Goal: Task Accomplishment & Management: Complete application form

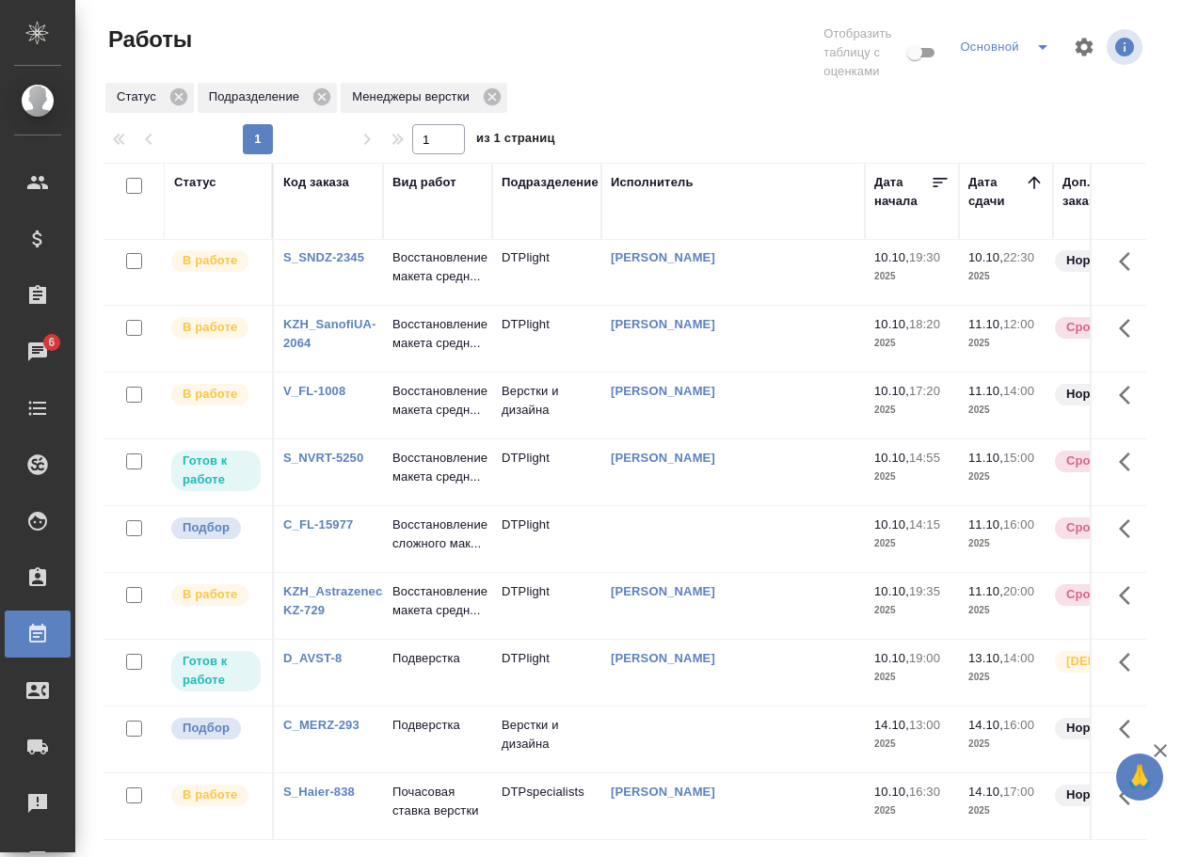
scroll to position [188, 0]
click at [331, 532] on link "C_FL-15977" at bounding box center [318, 524] width 70 height 14
click at [431, 553] on p "Восстановление сложного мак..." at bounding box center [437, 535] width 90 height 38
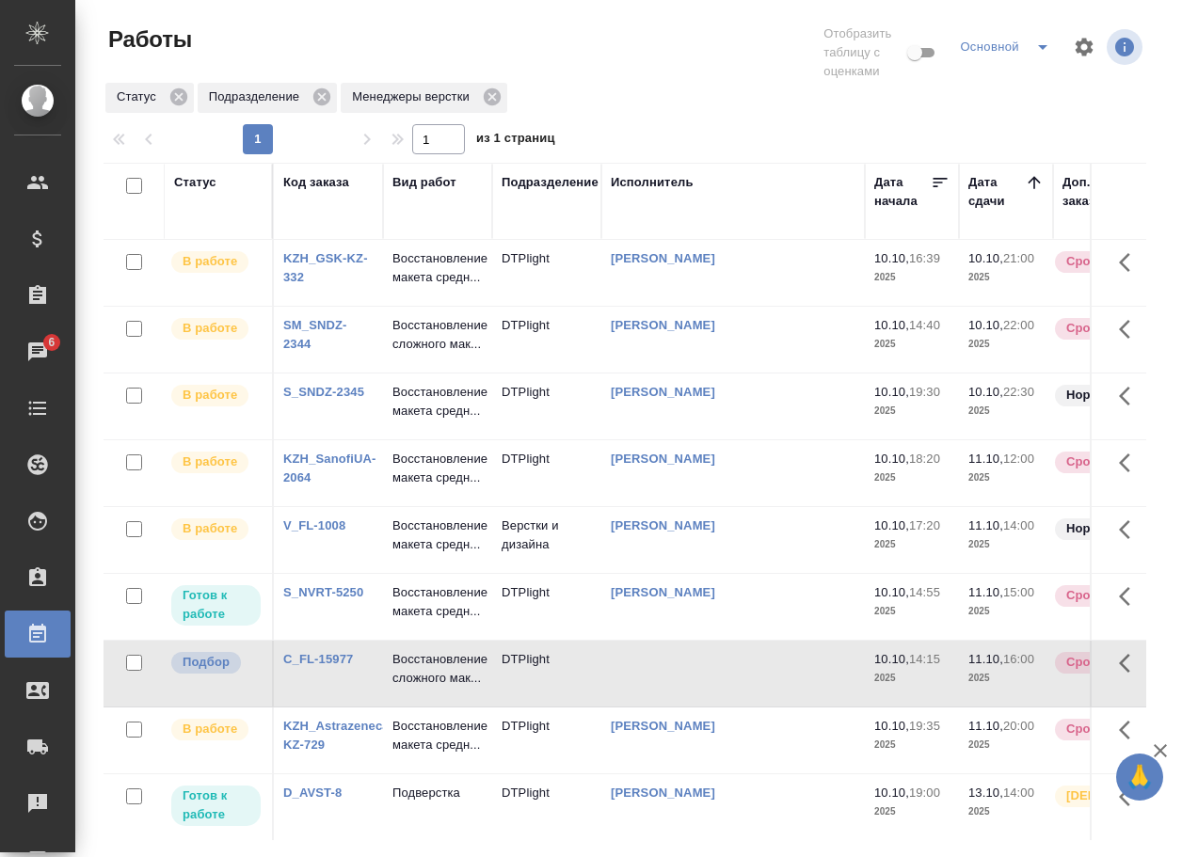
scroll to position [0, 0]
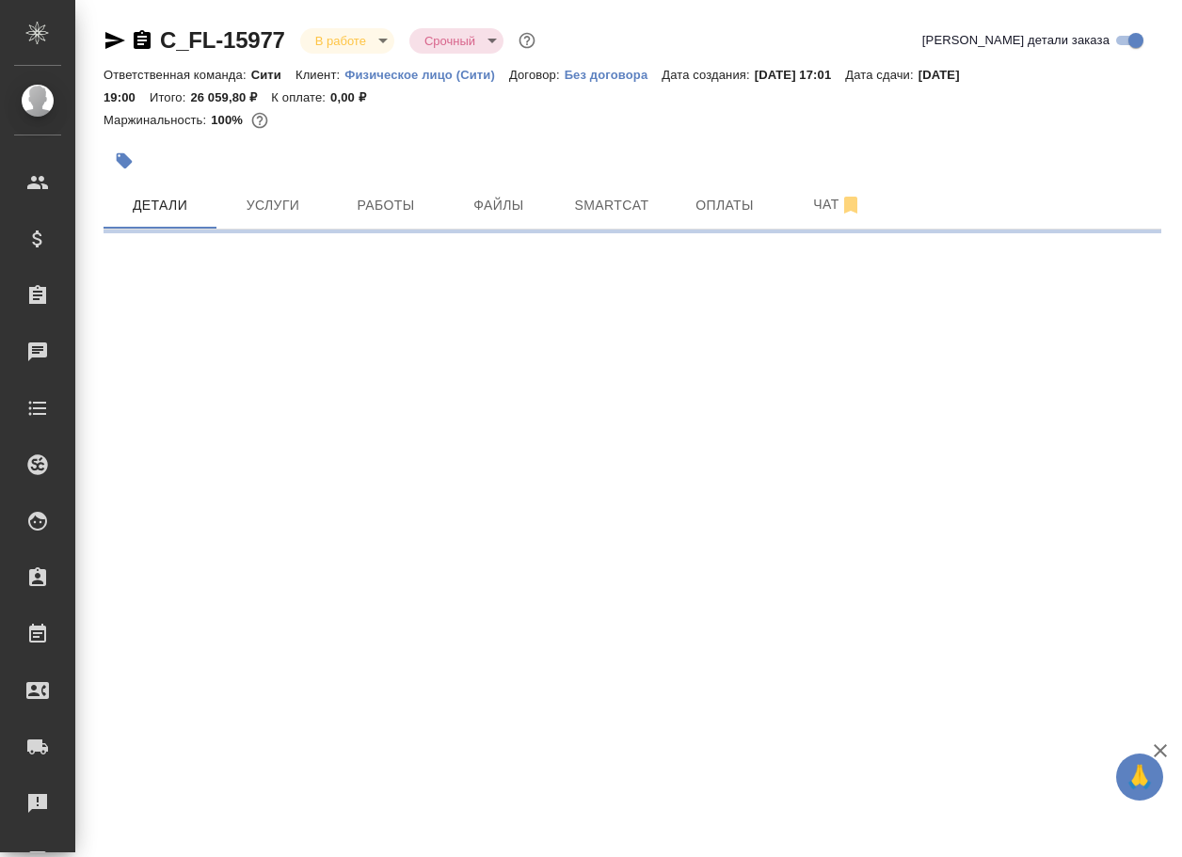
select select "RU"
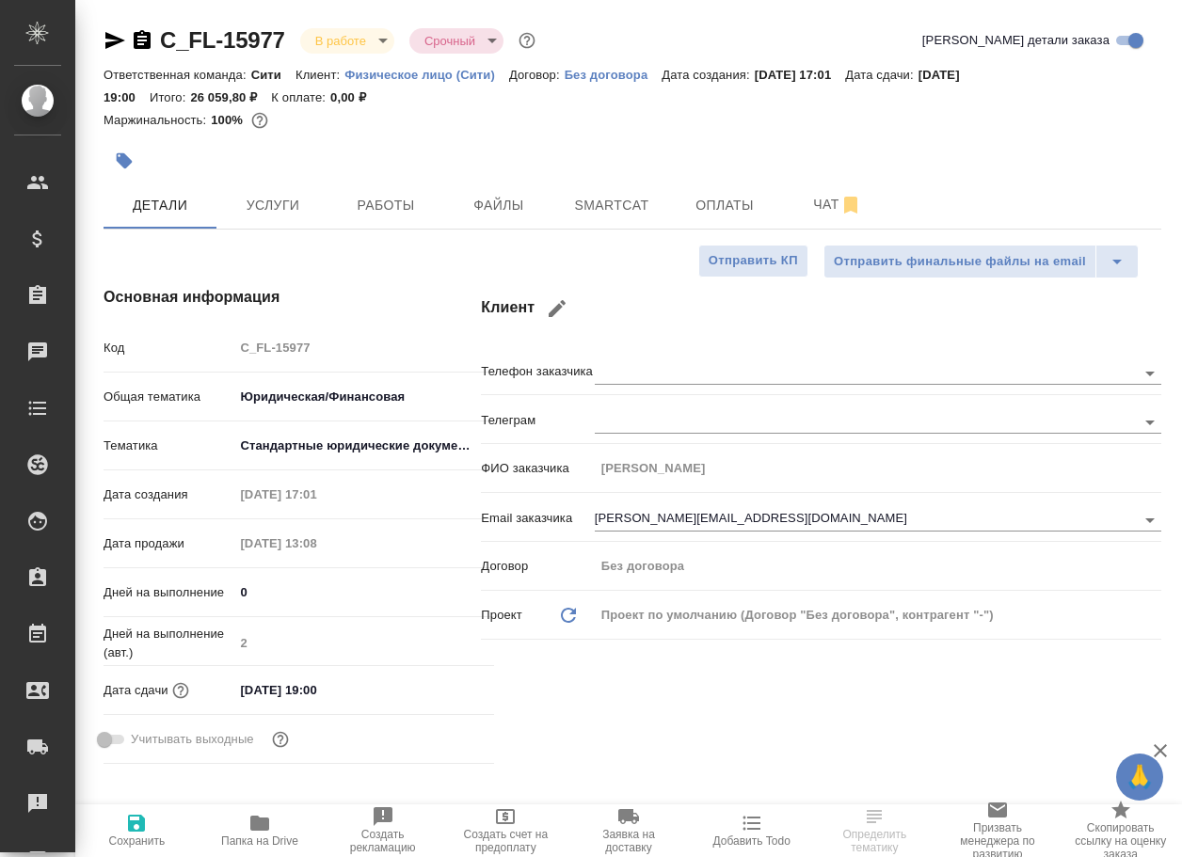
type textarea "x"
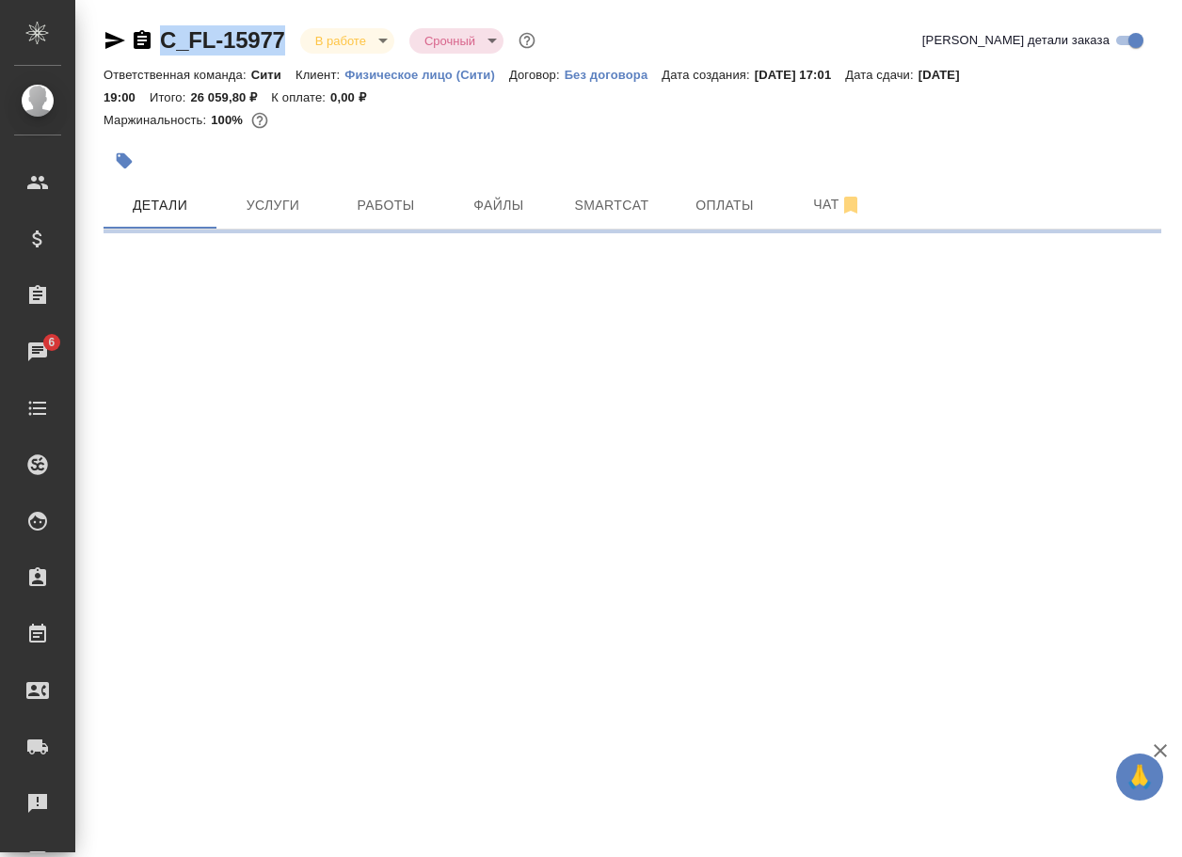
drag, startPoint x: 294, startPoint y: 53, endPoint x: 155, endPoint y: 41, distance: 138.8
click at [155, 41] on div "C_FL-15977 В работе inProgress Срочный urgent" at bounding box center [321, 40] width 436 height 30
copy link "C_FL-15977"
select select "RU"
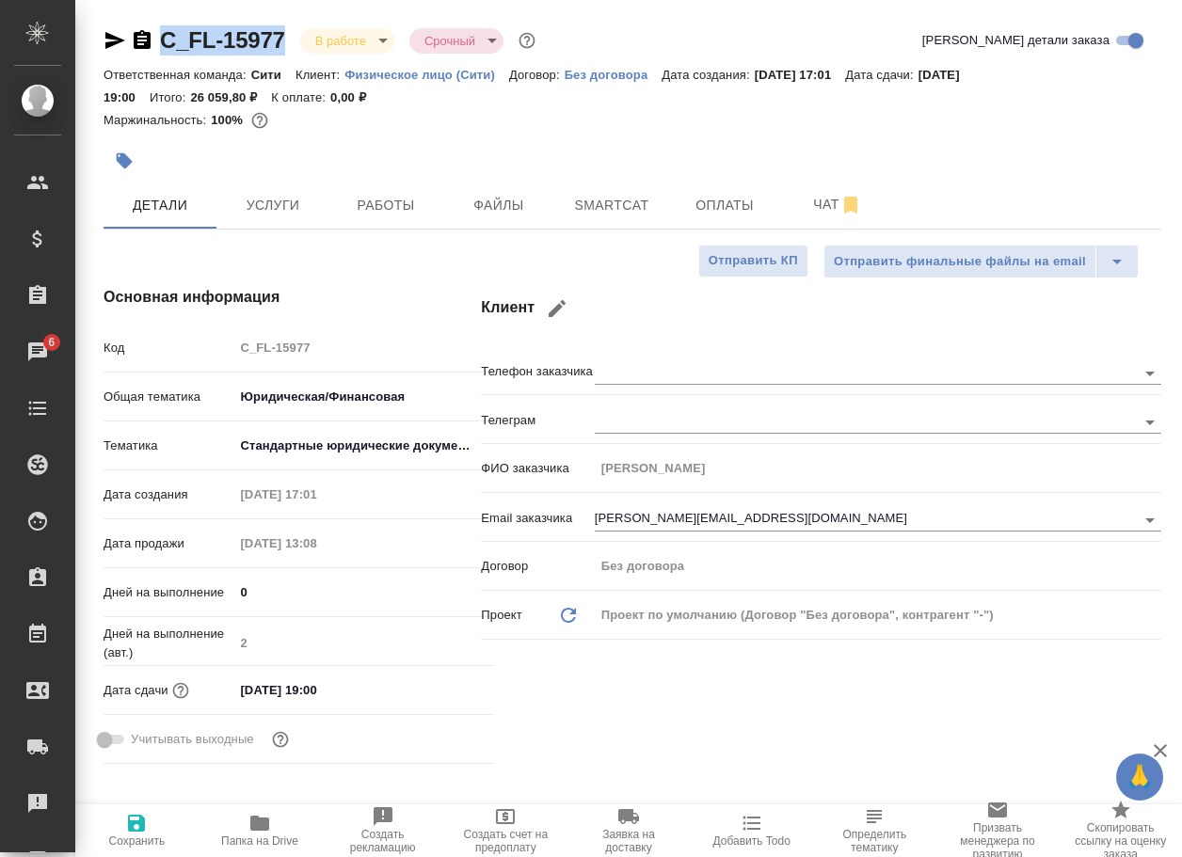
type textarea "x"
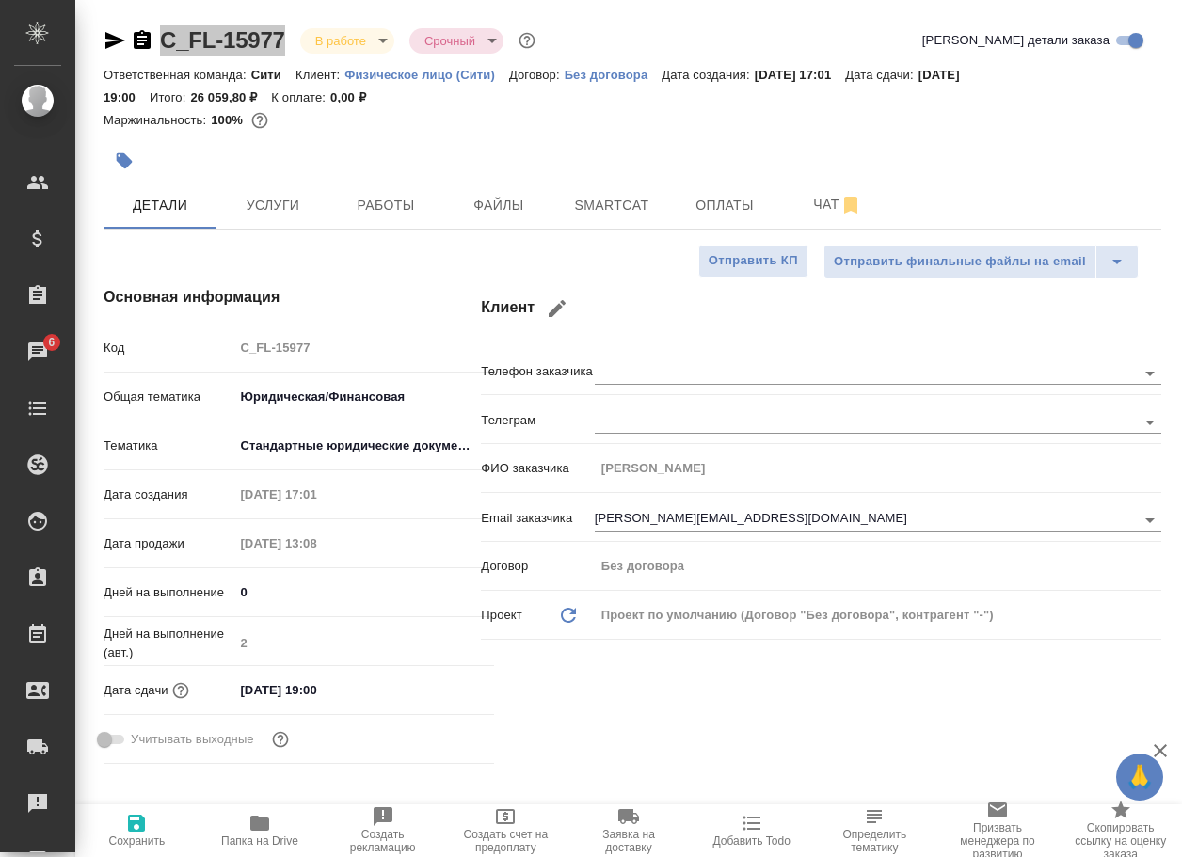
type textarea "x"
click at [820, 205] on span "Чат" at bounding box center [837, 205] width 90 height 24
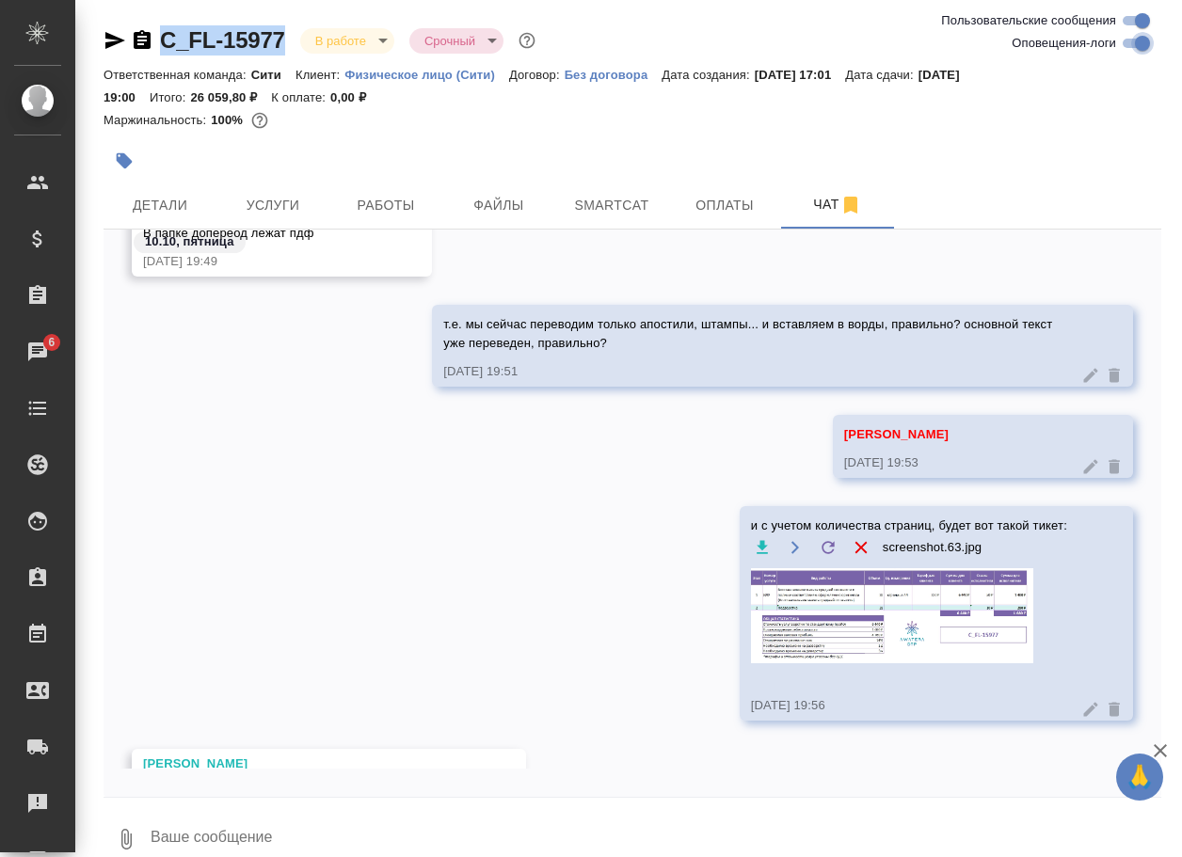
click at [1129, 43] on input "Оповещения-логи" at bounding box center [1142, 43] width 68 height 23
checkbox input "false"
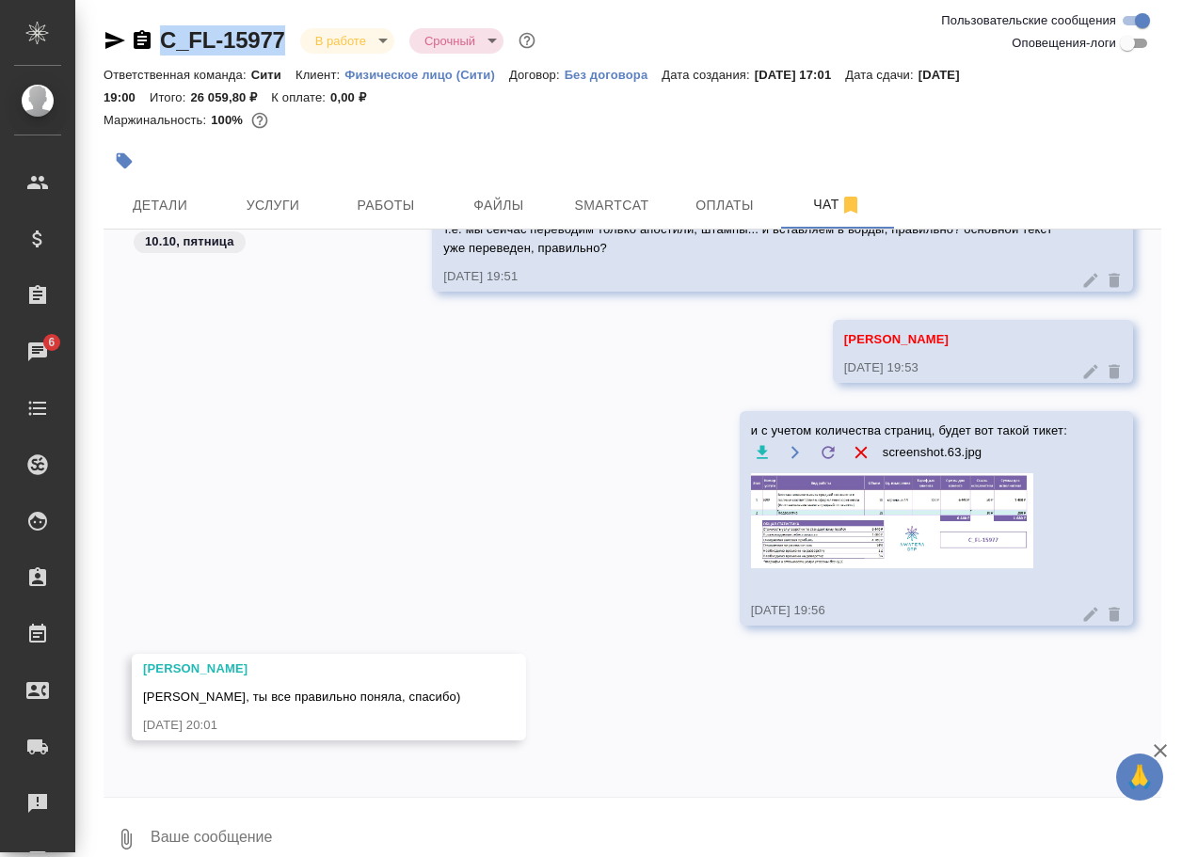
scroll to position [1588, 0]
click at [951, 533] on img at bounding box center [892, 520] width 282 height 95
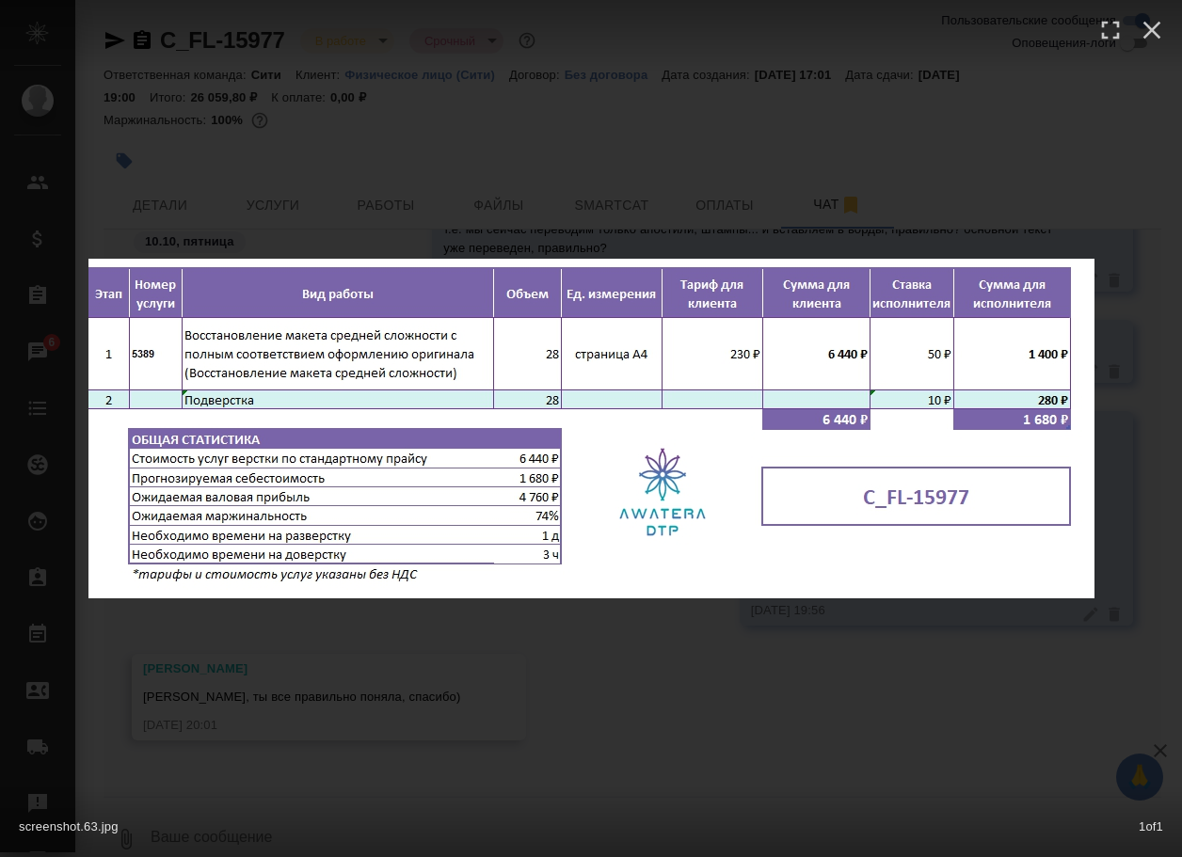
click at [776, 692] on div "screenshot.63.jpg 1 of 1" at bounding box center [591, 428] width 1182 height 857
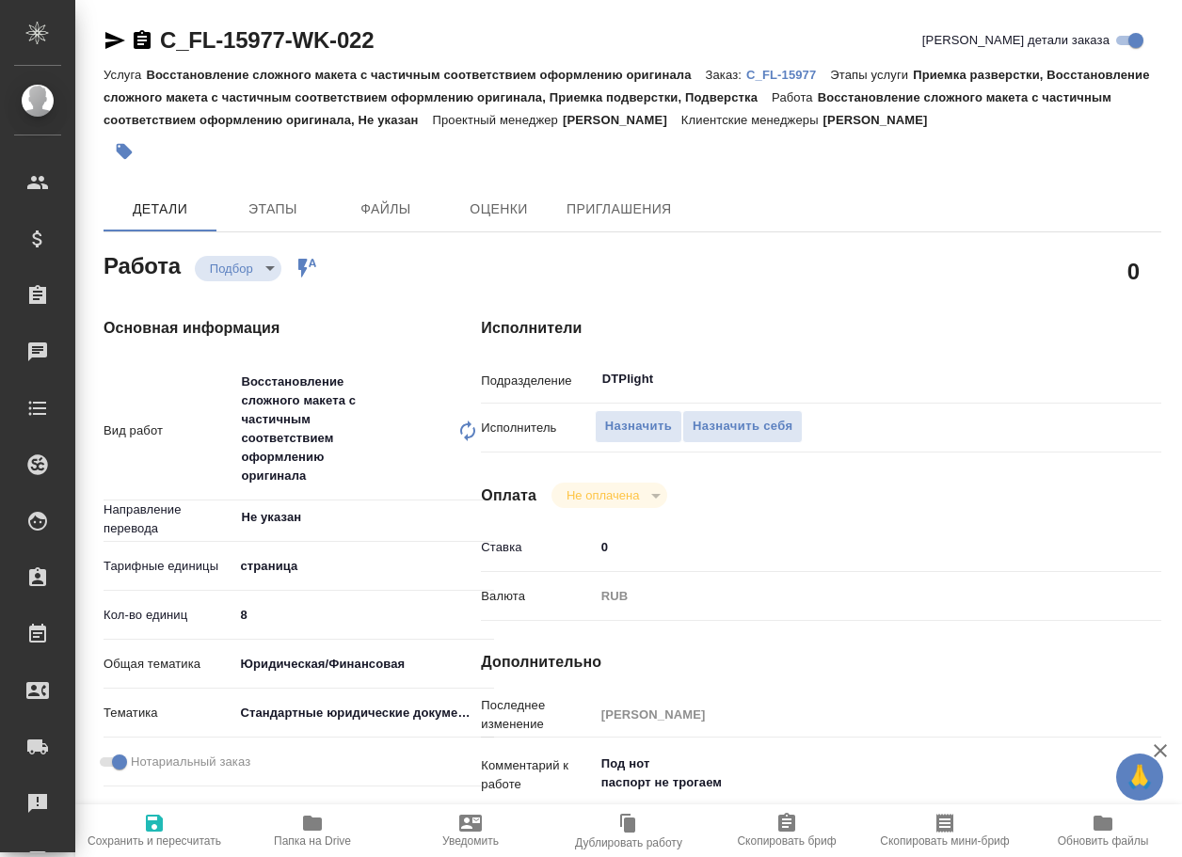
type textarea "x"
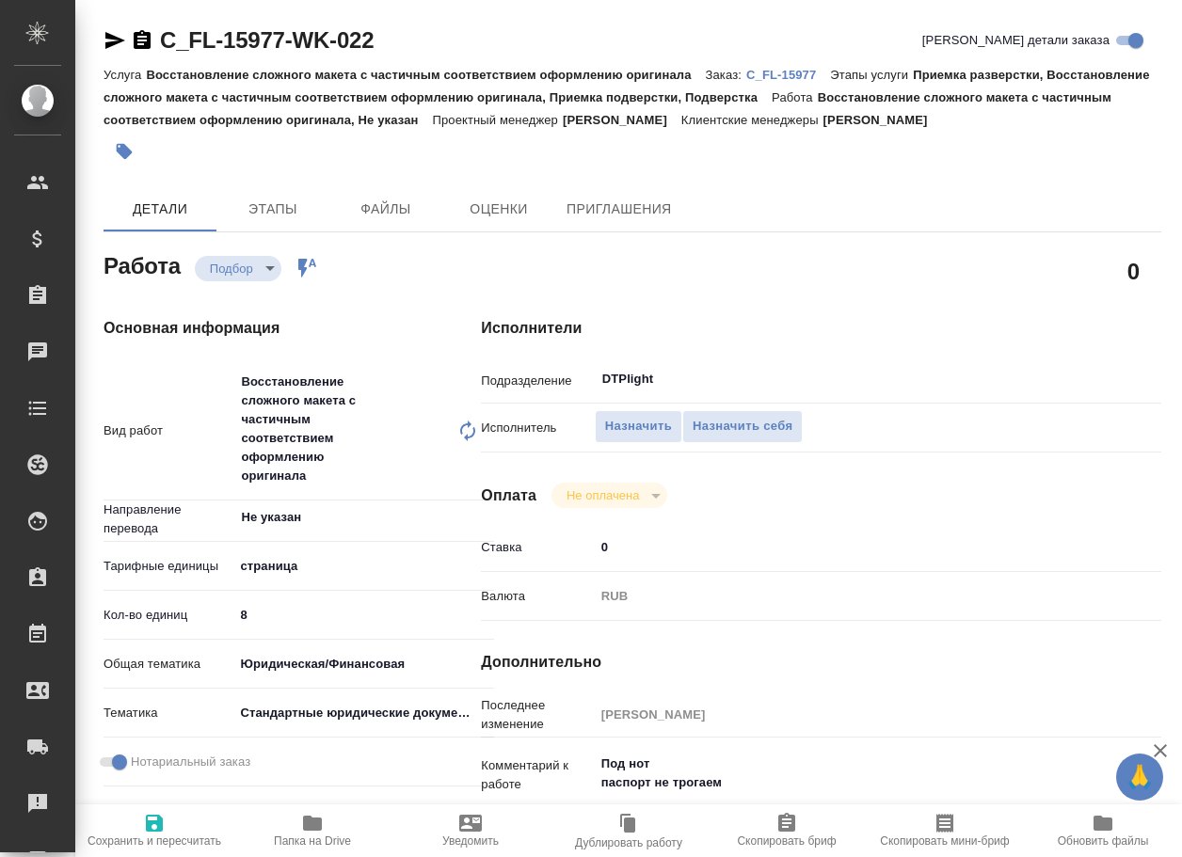
type textarea "x"
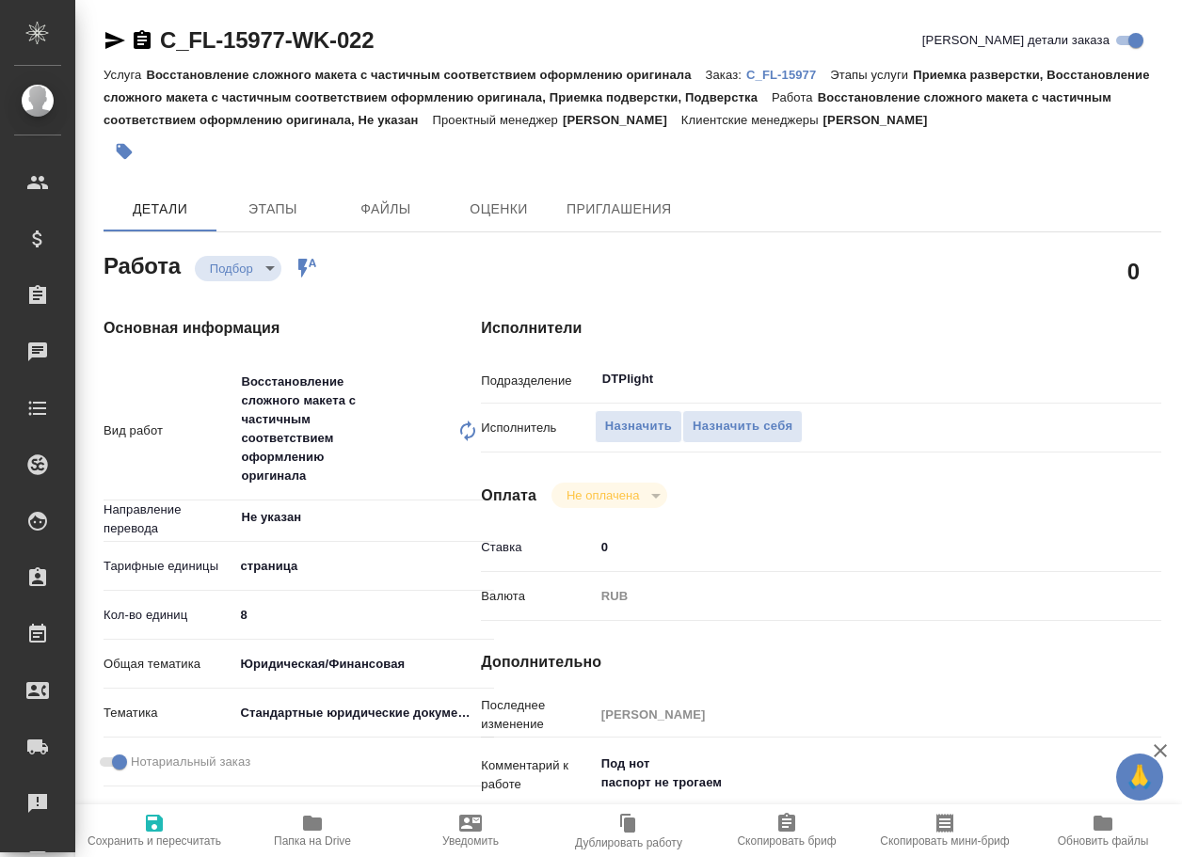
type textarea "x"
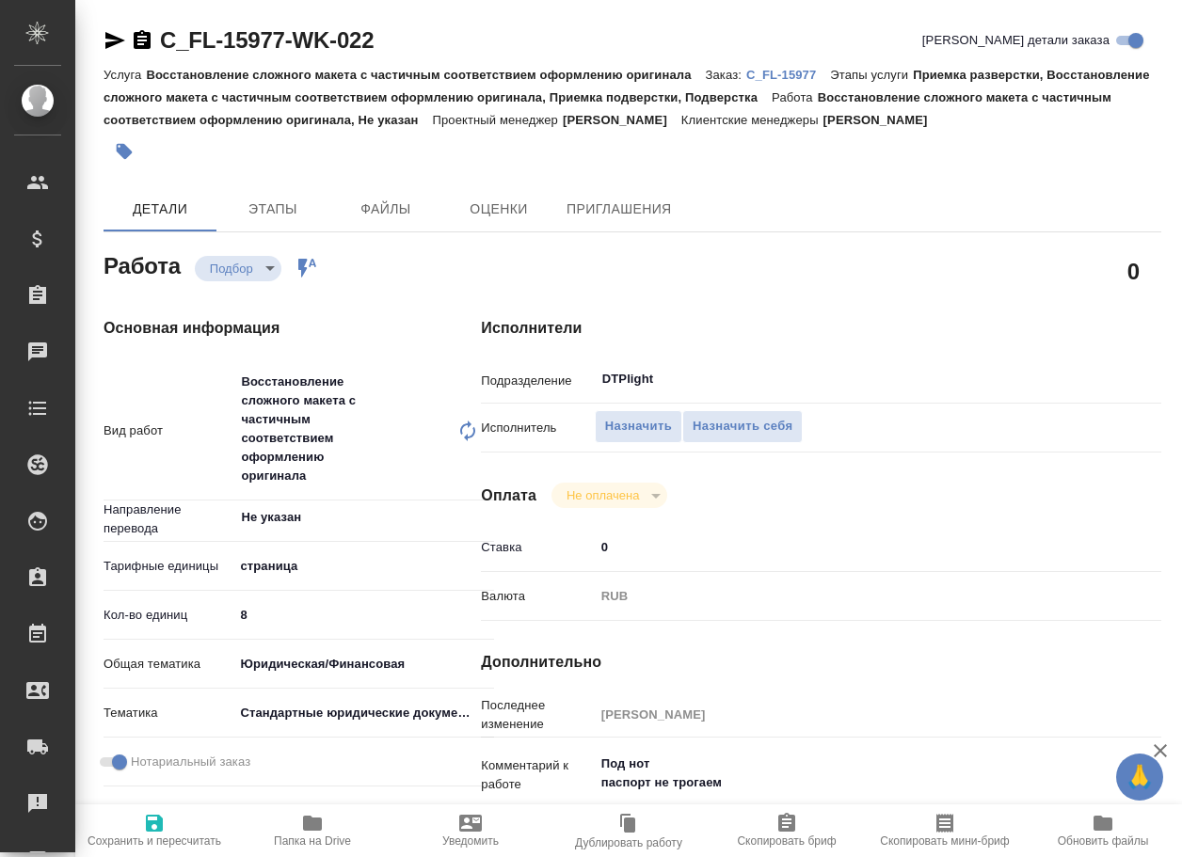
type textarea "x"
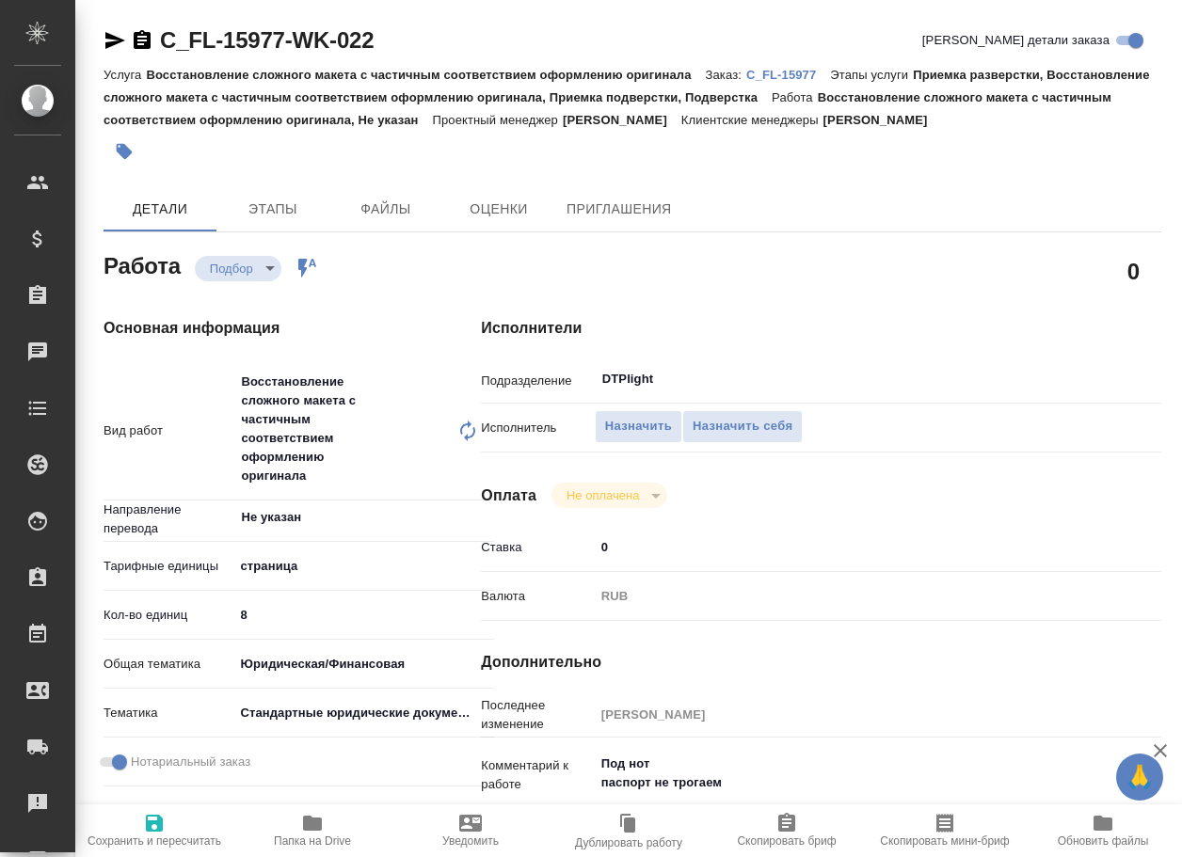
scroll to position [94, 0]
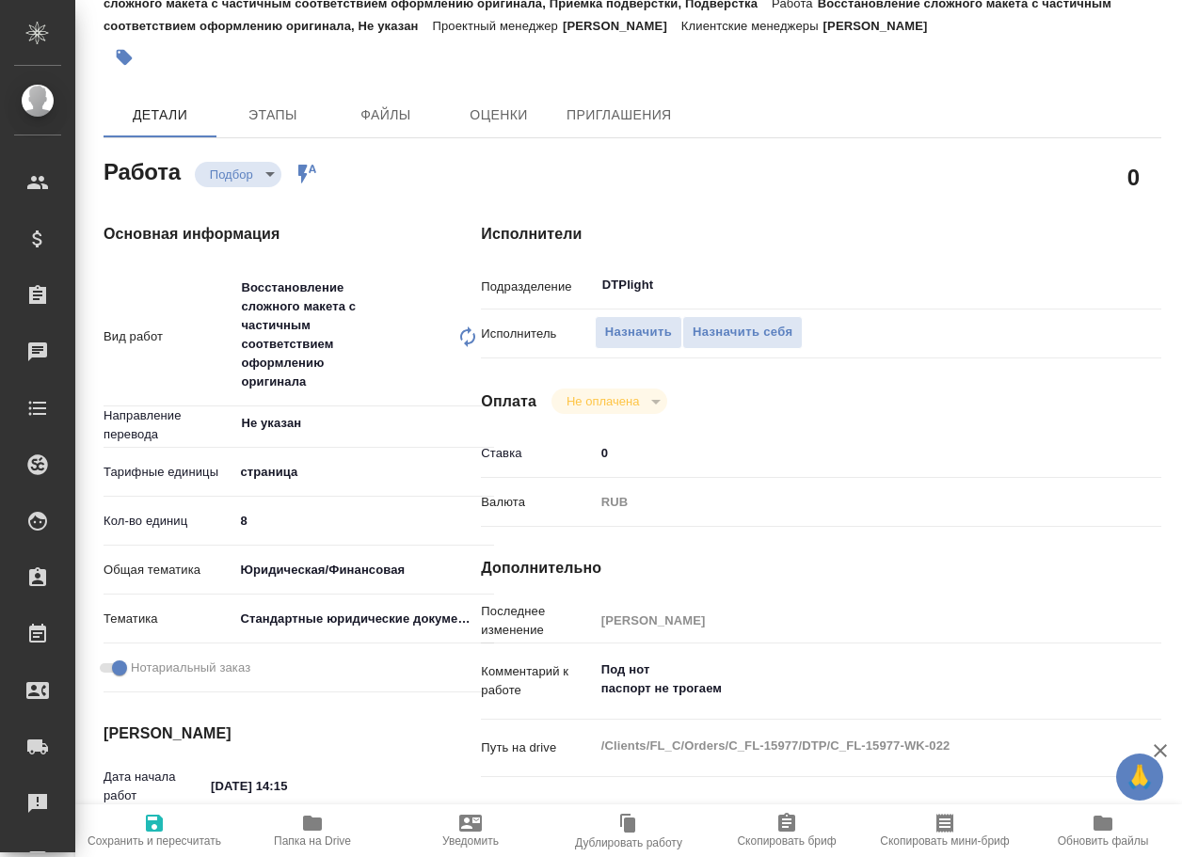
type textarea "x"
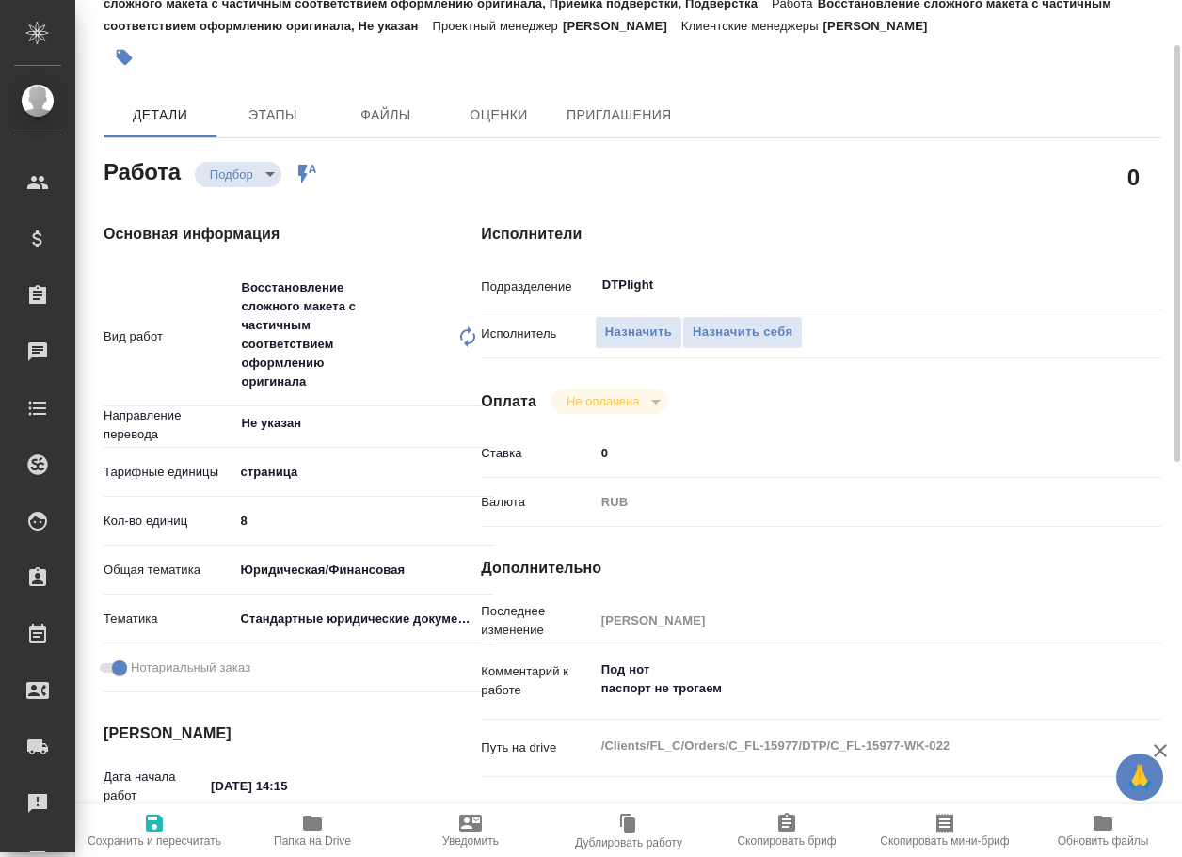
type textarea "x"
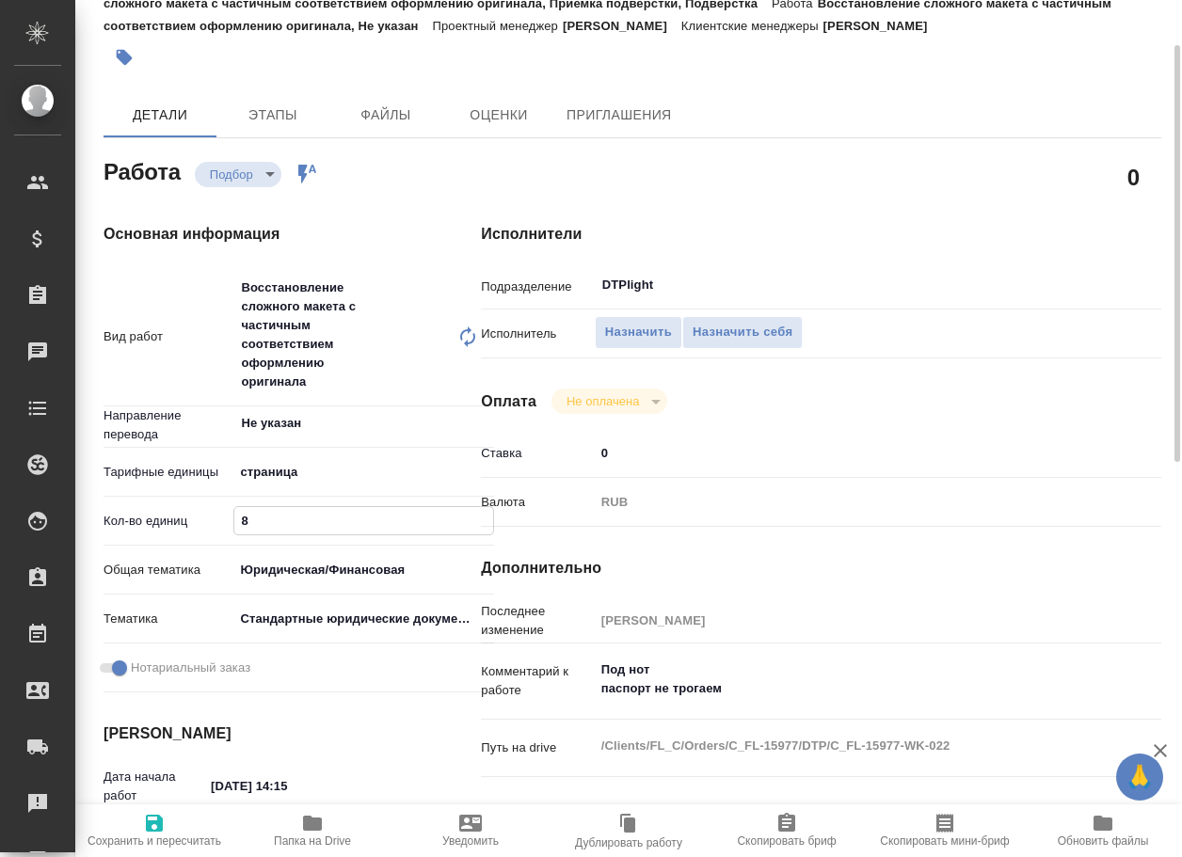
drag, startPoint x: 259, startPoint y: 519, endPoint x: 215, endPoint y: 522, distance: 44.3
click at [215, 522] on div "Кол-во единиц 8" at bounding box center [298, 520] width 390 height 33
type textarea "x"
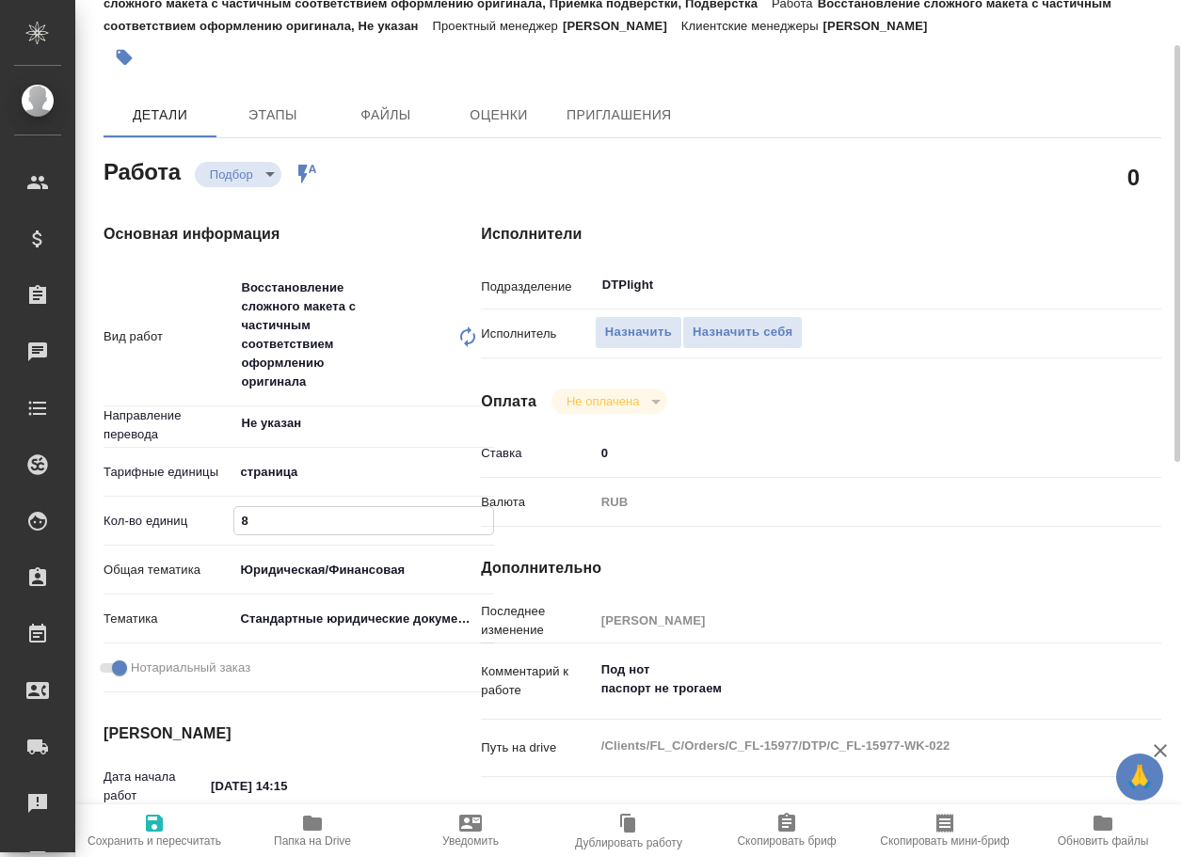
type textarea "x"
type input "2"
type textarea "x"
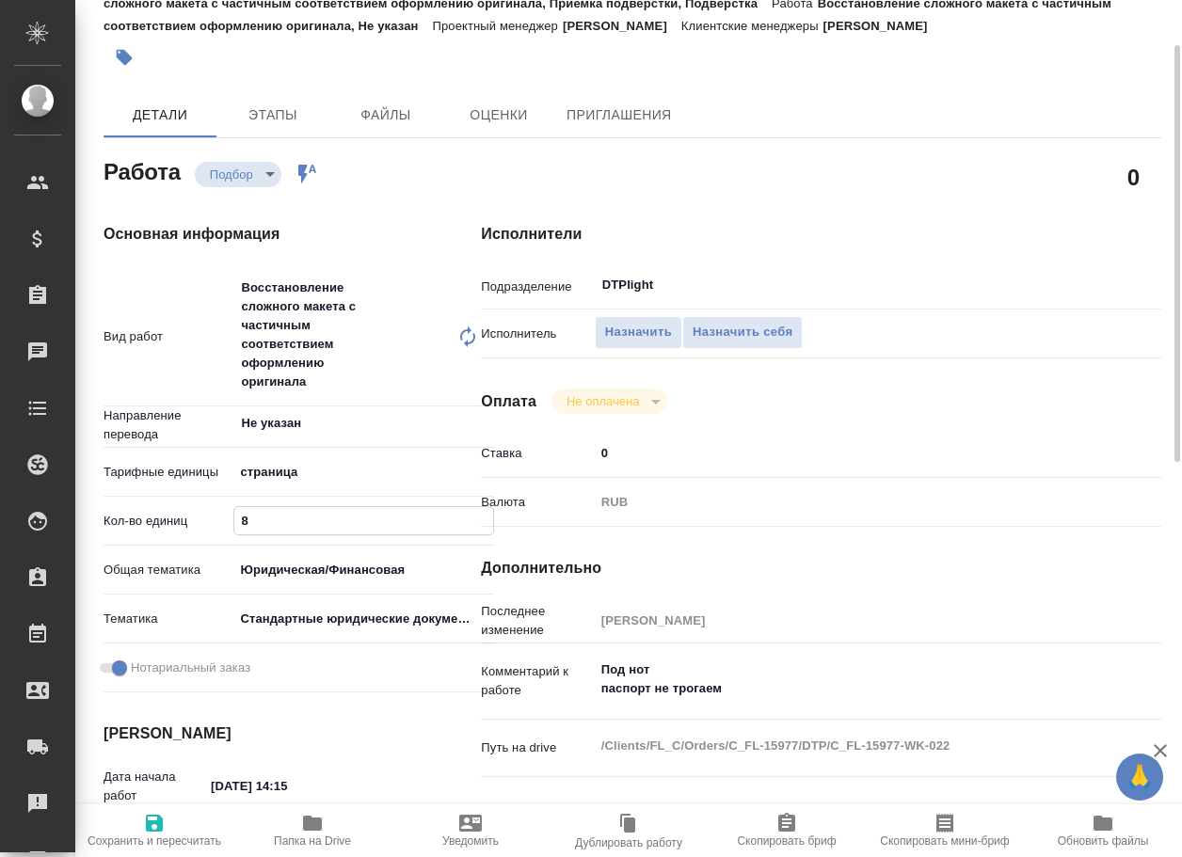
type textarea "x"
type input "28"
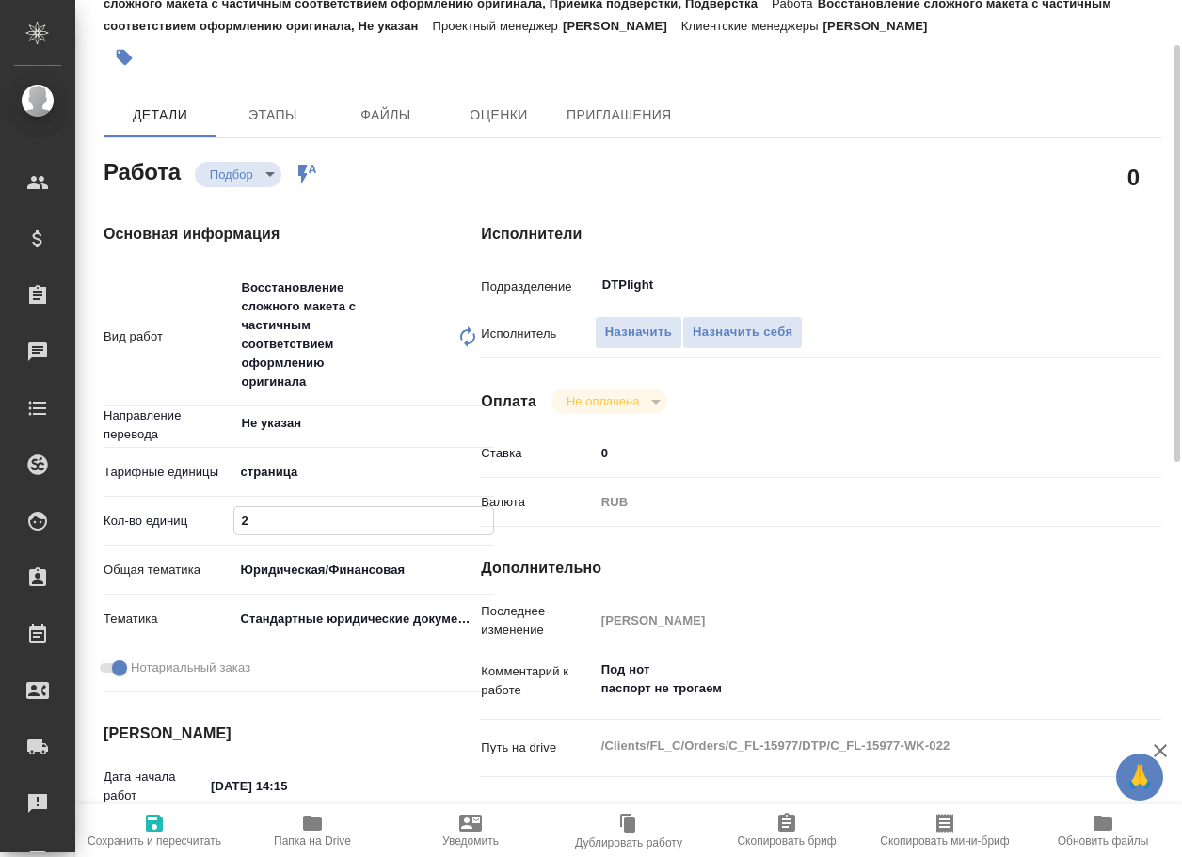
type textarea "x"
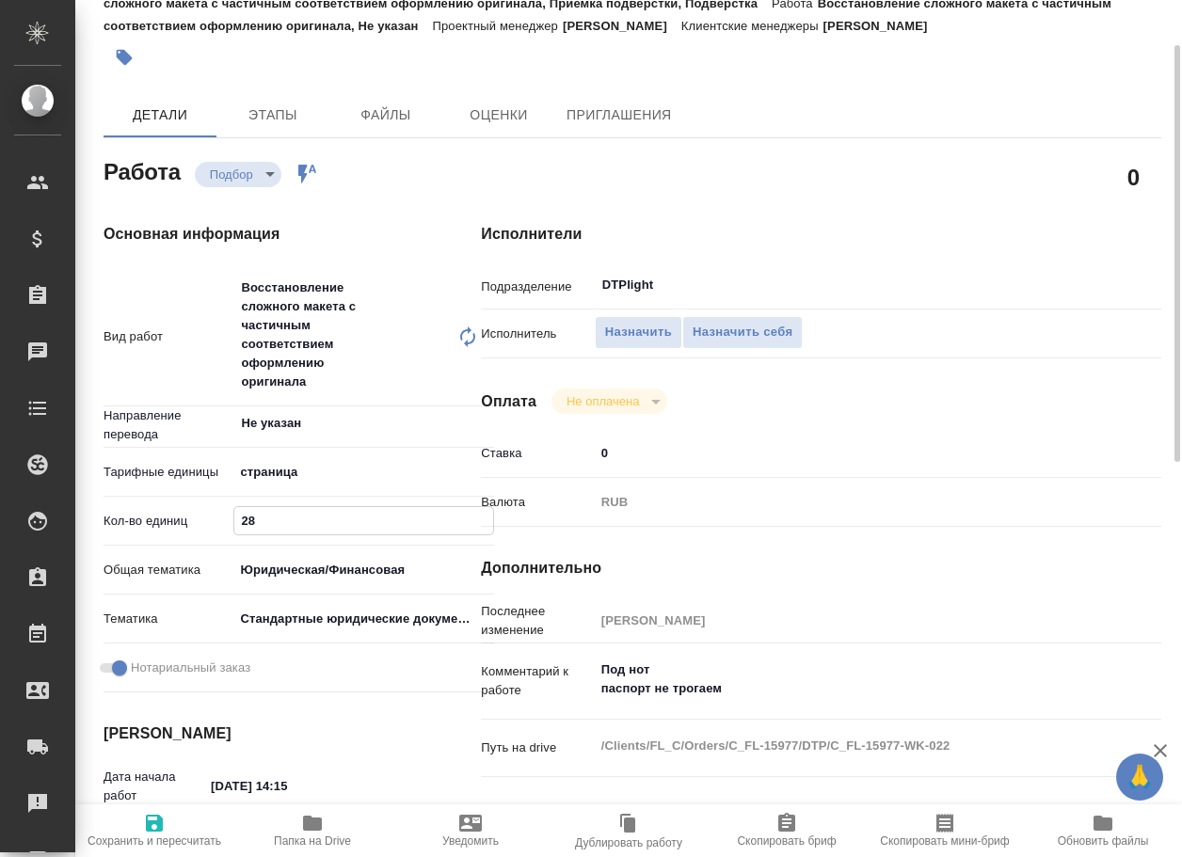
type textarea "x"
type input "28"
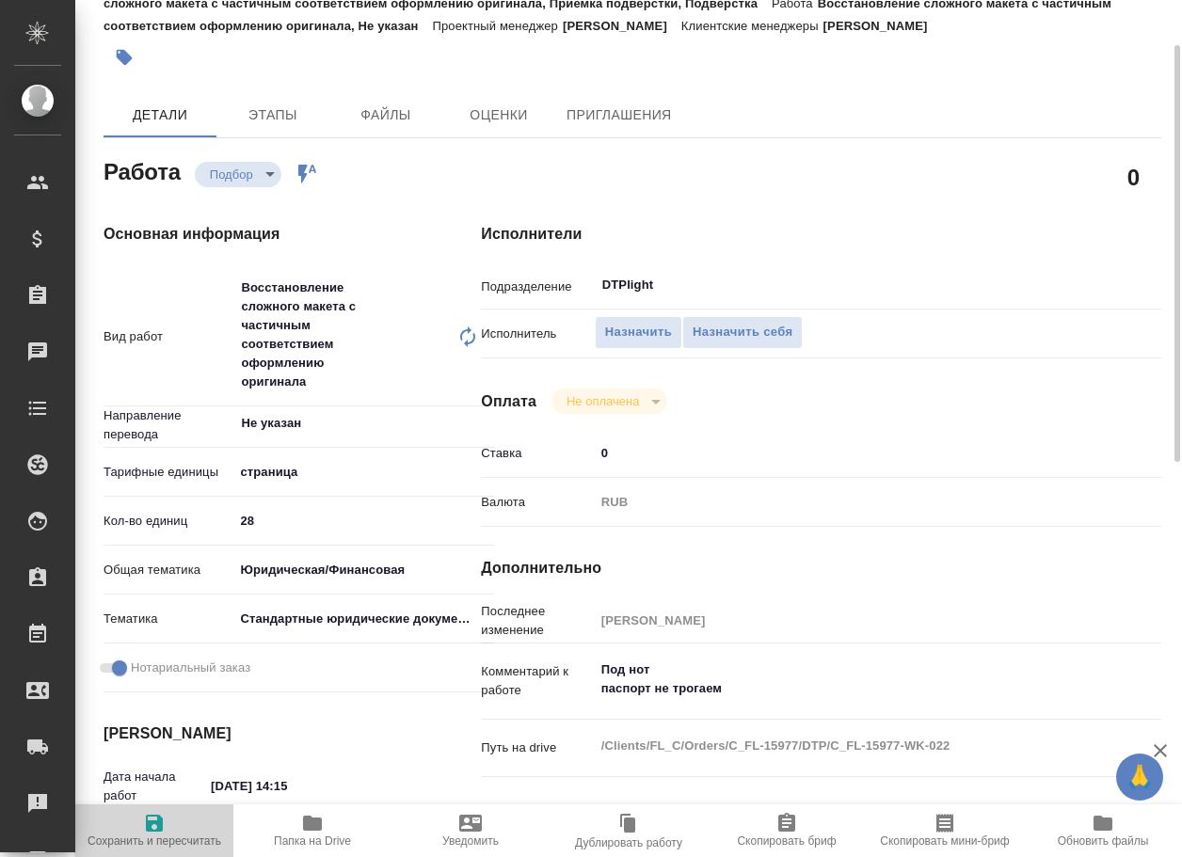
click at [145, 843] on span "Сохранить и пересчитать" at bounding box center [155, 841] width 134 height 13
type textarea "x"
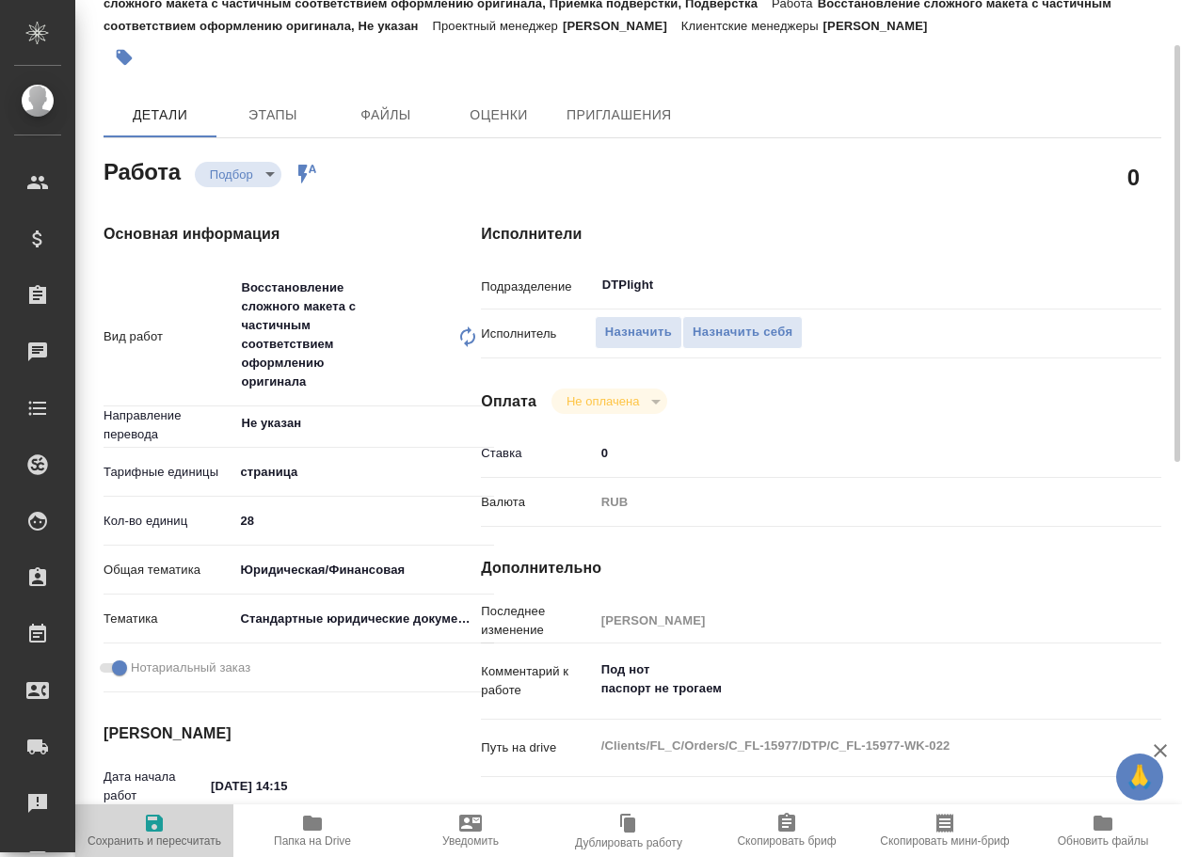
type textarea "x"
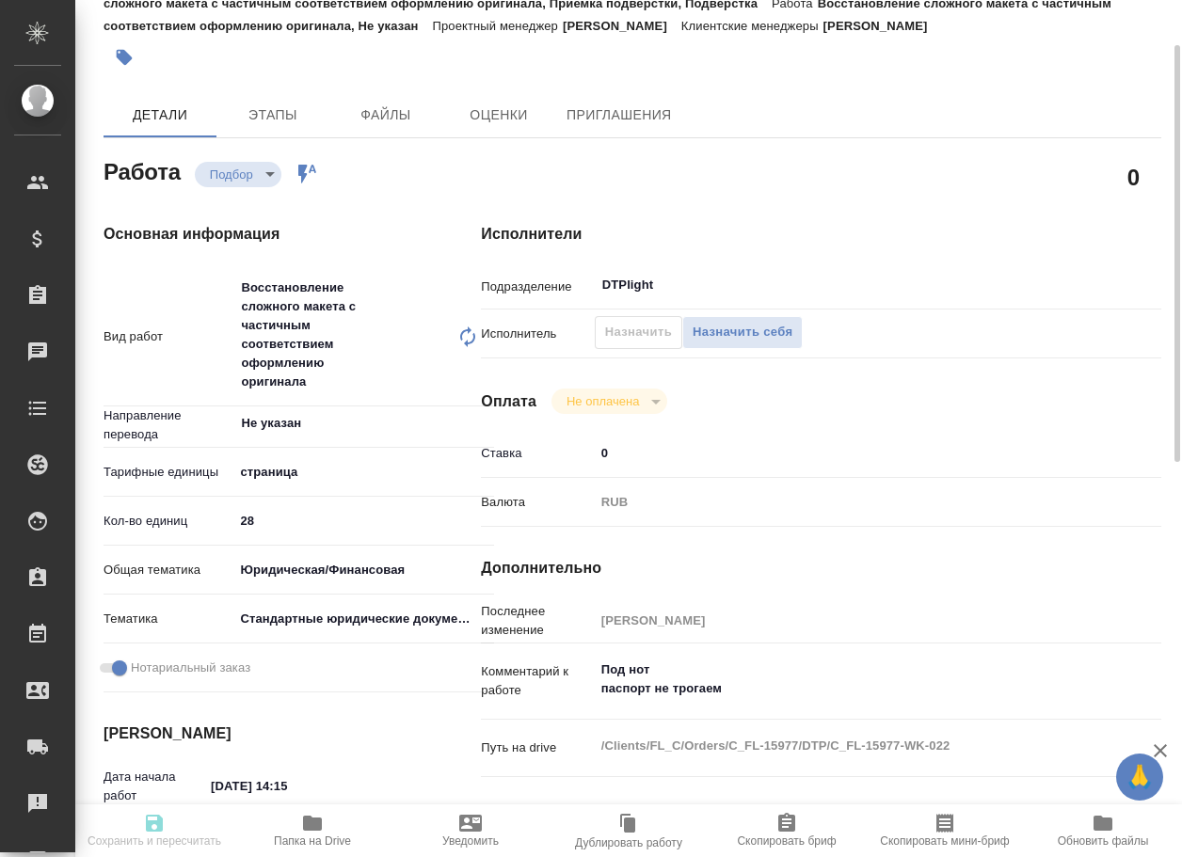
type textarea "x"
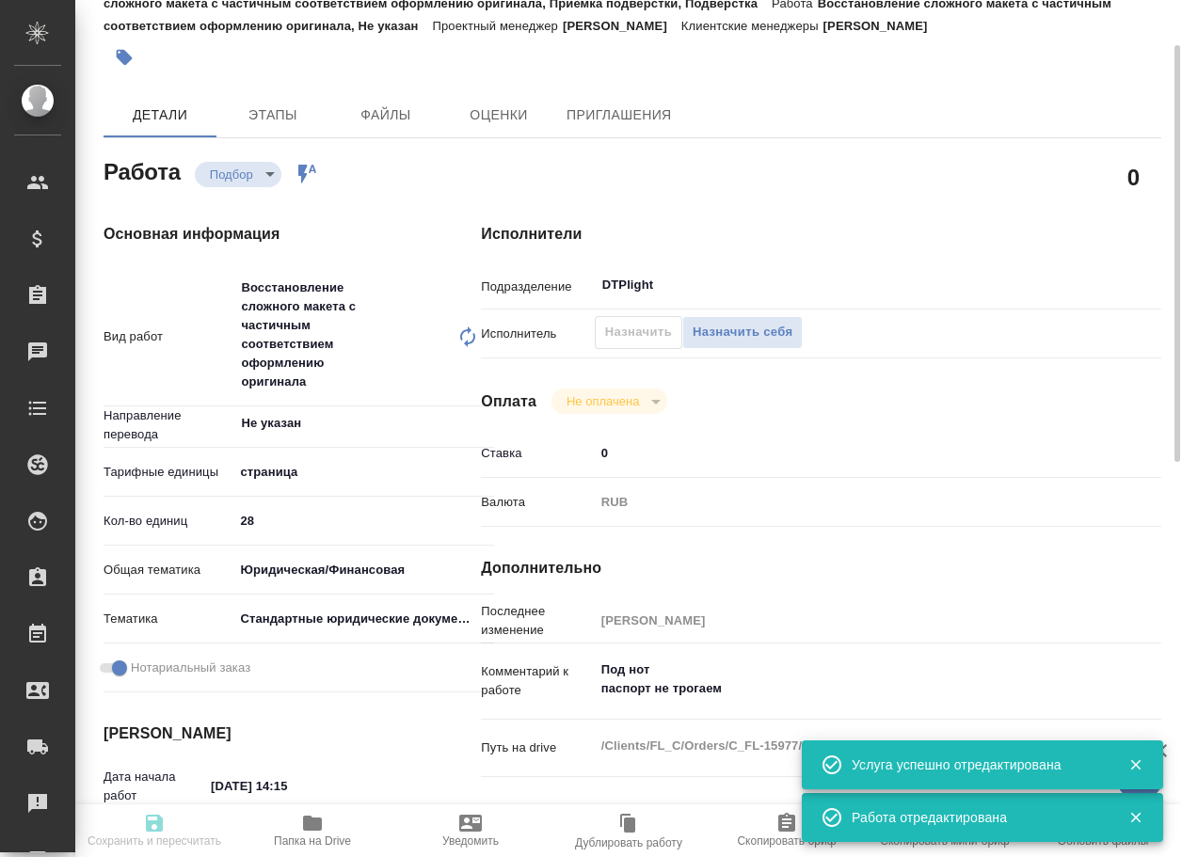
type textarea "x"
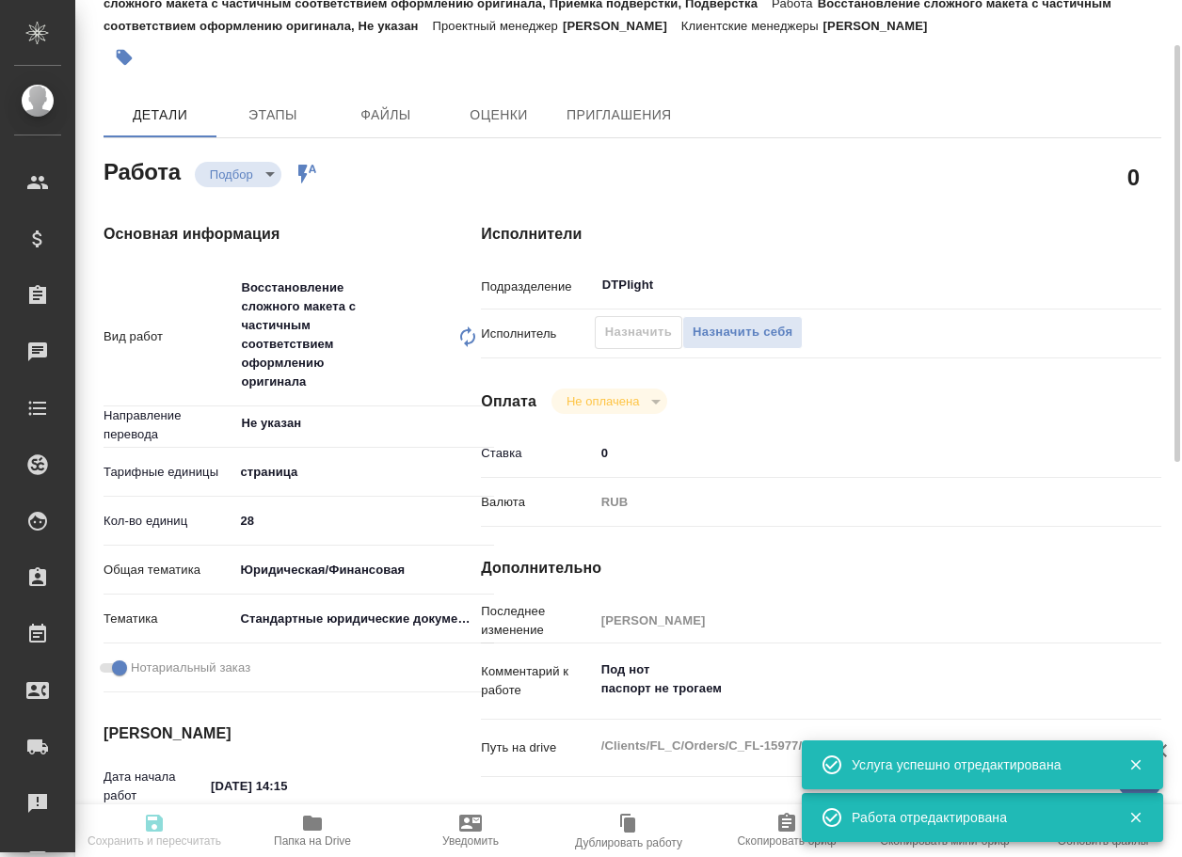
type input "recruiting"
type textarea "Восстановление сложного макета с частичным соответствием оформлению оригинала"
type textarea "x"
type input "Не указан"
type input "5a8b1489cc6b4906c91bfdb2"
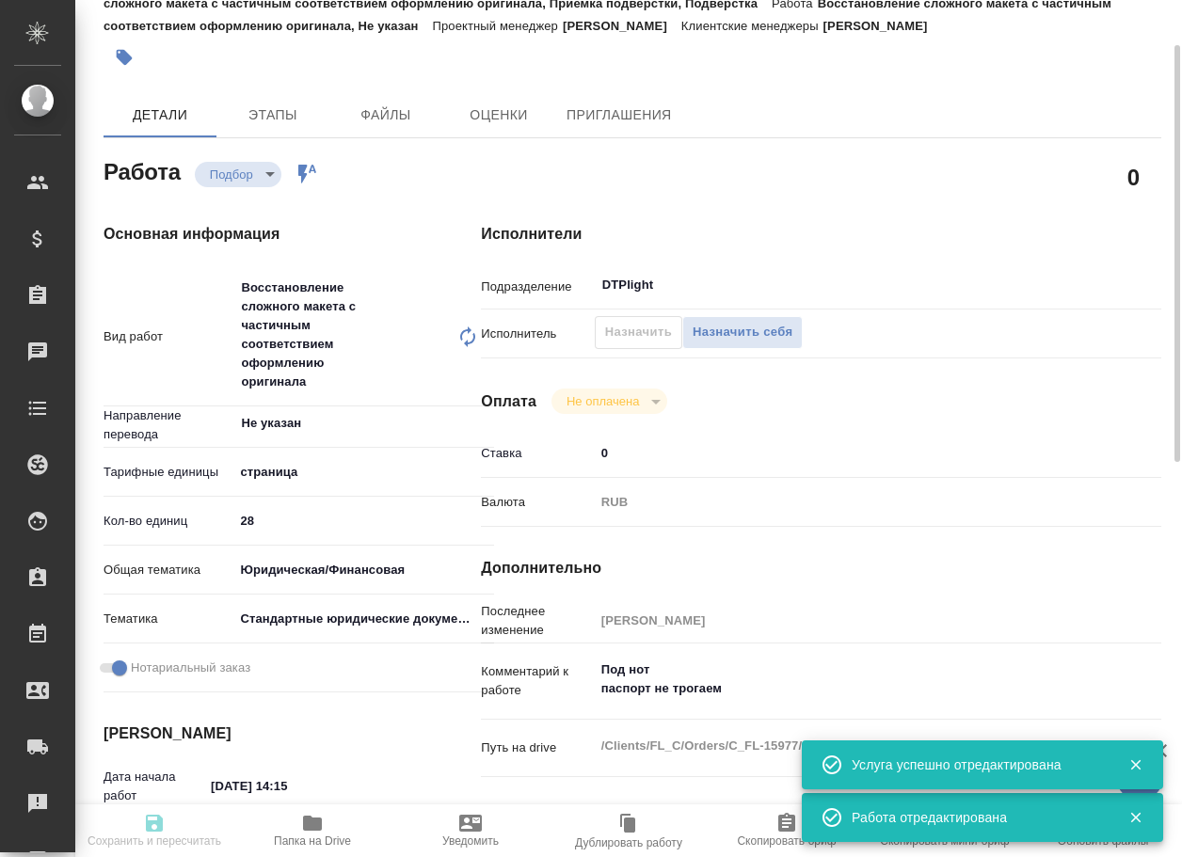
type input "28"
type input "yr-fn"
type input "5f647205b73bc97568ca66bf"
checkbox input "true"
type input "10.10.2025 14:15"
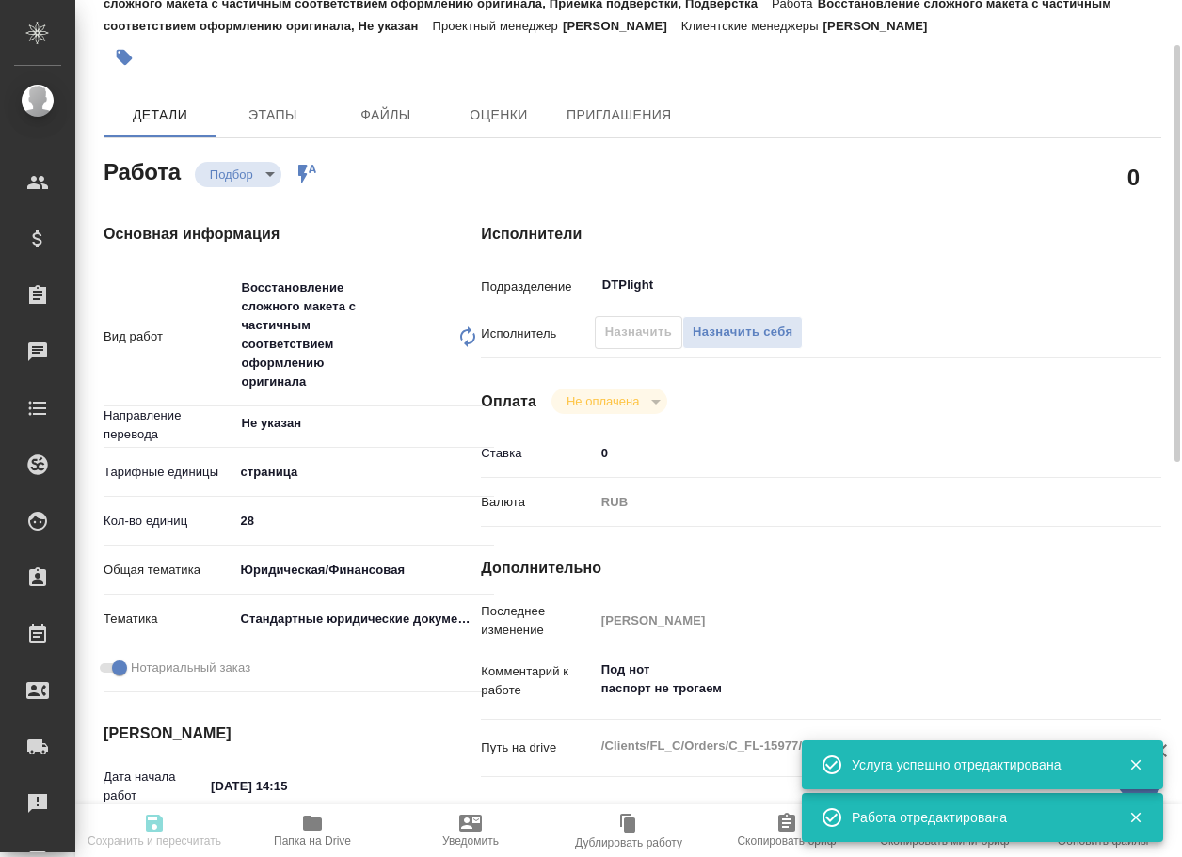
type input "11.10.2025 16:00"
type input "[DATE] 19:00"
type input "DTPlight"
type input "notPayed"
type input "0"
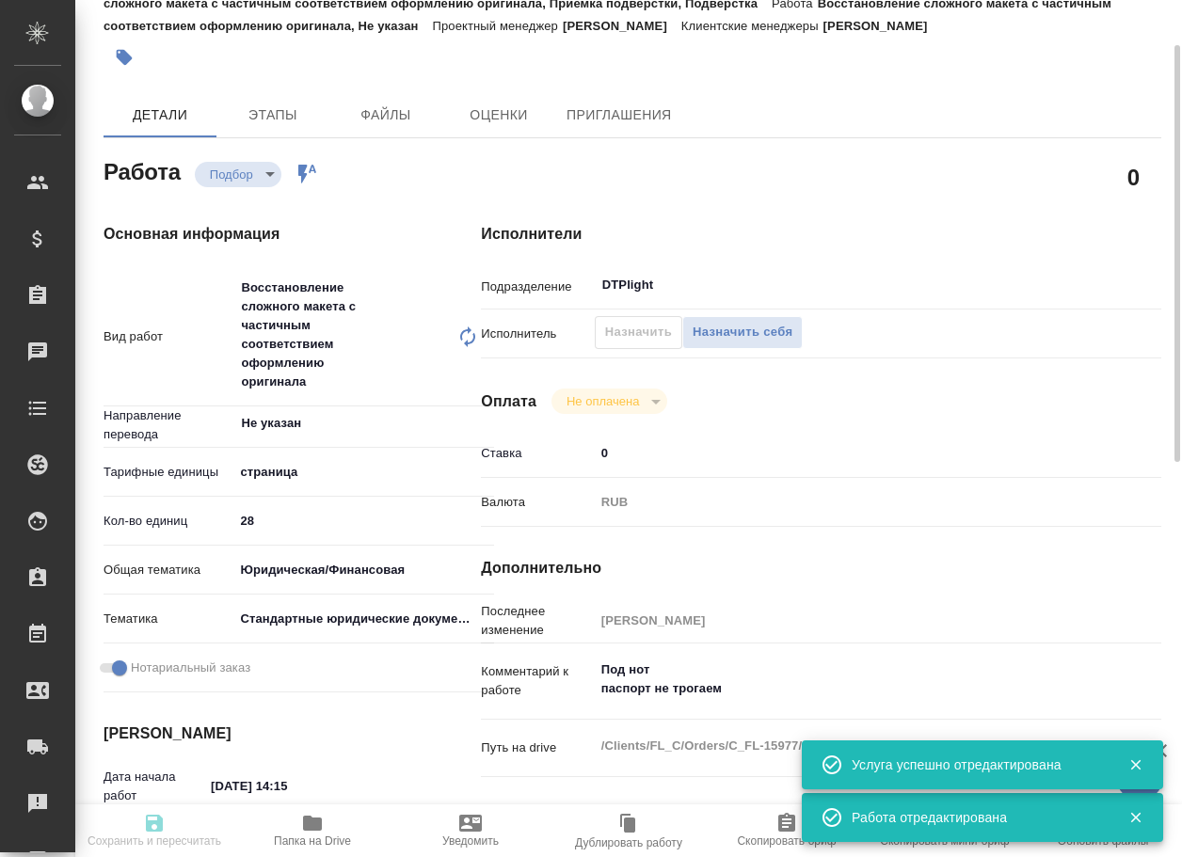
type input "RUB"
type input "[PERSON_NAME]"
type textarea "Под нот паспорт не трогаем"
type textarea "x"
type textarea "/Clients/FL_C/Orders/C_FL-15977/DTP/C_FL-15977-WK-022"
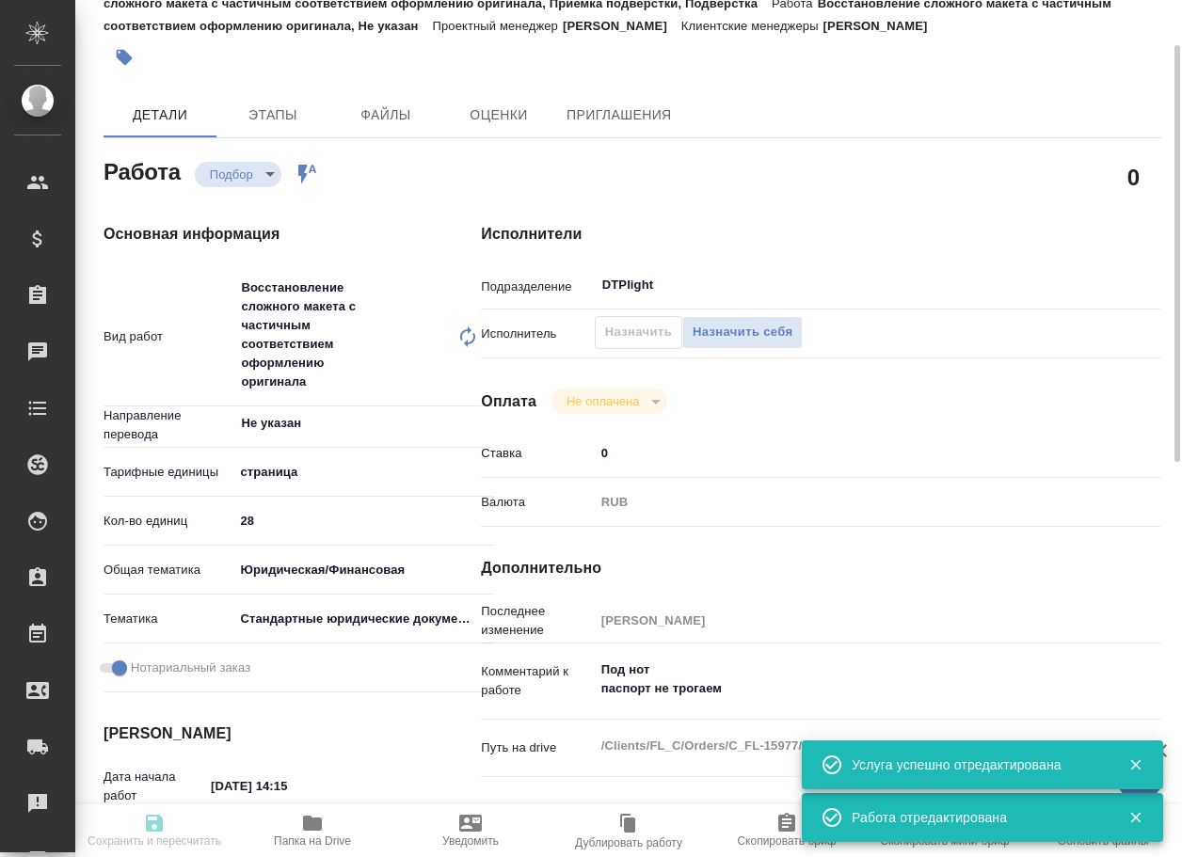
type textarea "x"
type input "C_FL-15977"
type input "Восстановление сложного макета с частичным соответствием оформлению оригинала"
type input "Приемка разверстки, Восстановление сложного макета с частичным соответствием оф…"
type input "[PERSON_NAME]"
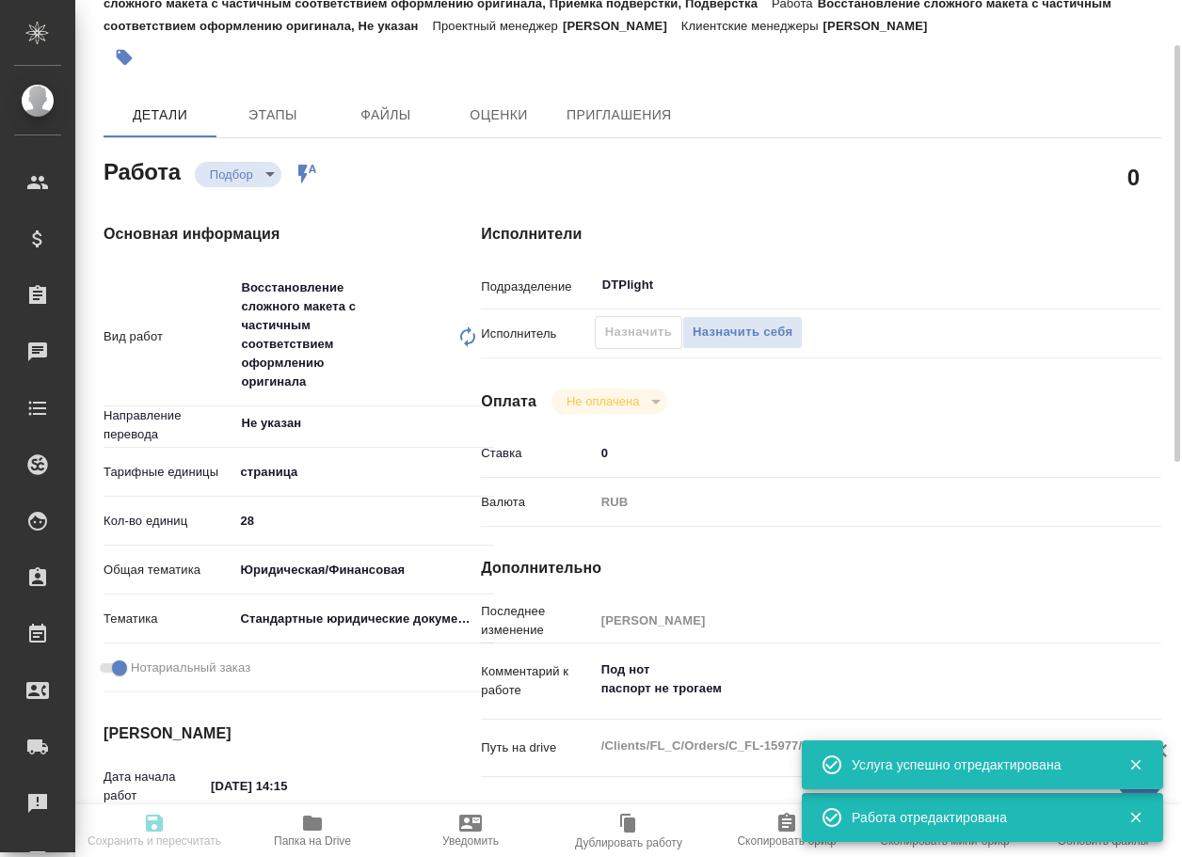
type input "[PERSON_NAME]"
type input "/Clients/FL_C/Orders/C_FL-15977"
type textarea "x"
type textarea "нот в папке доперевод лежат документы, которые уже переводили, там же лежит наш…"
type textarea "x"
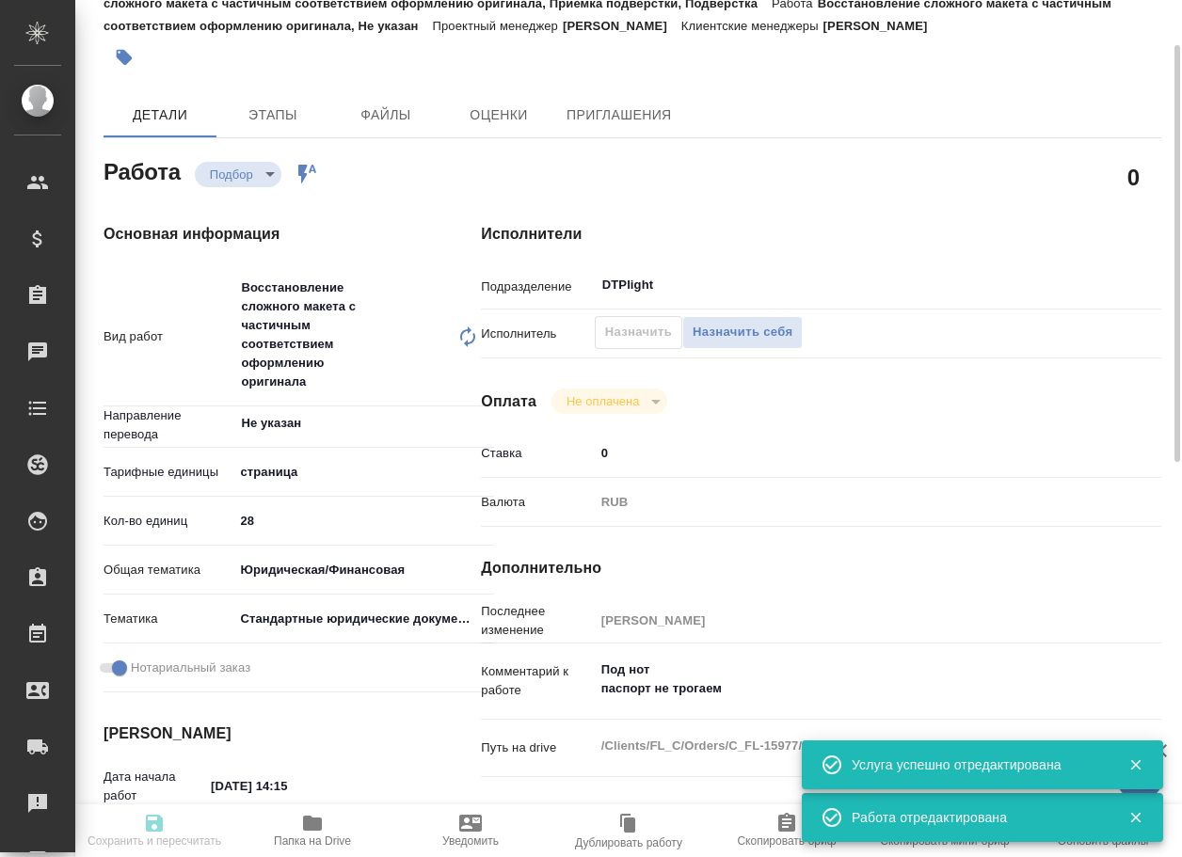
type textarea "x"
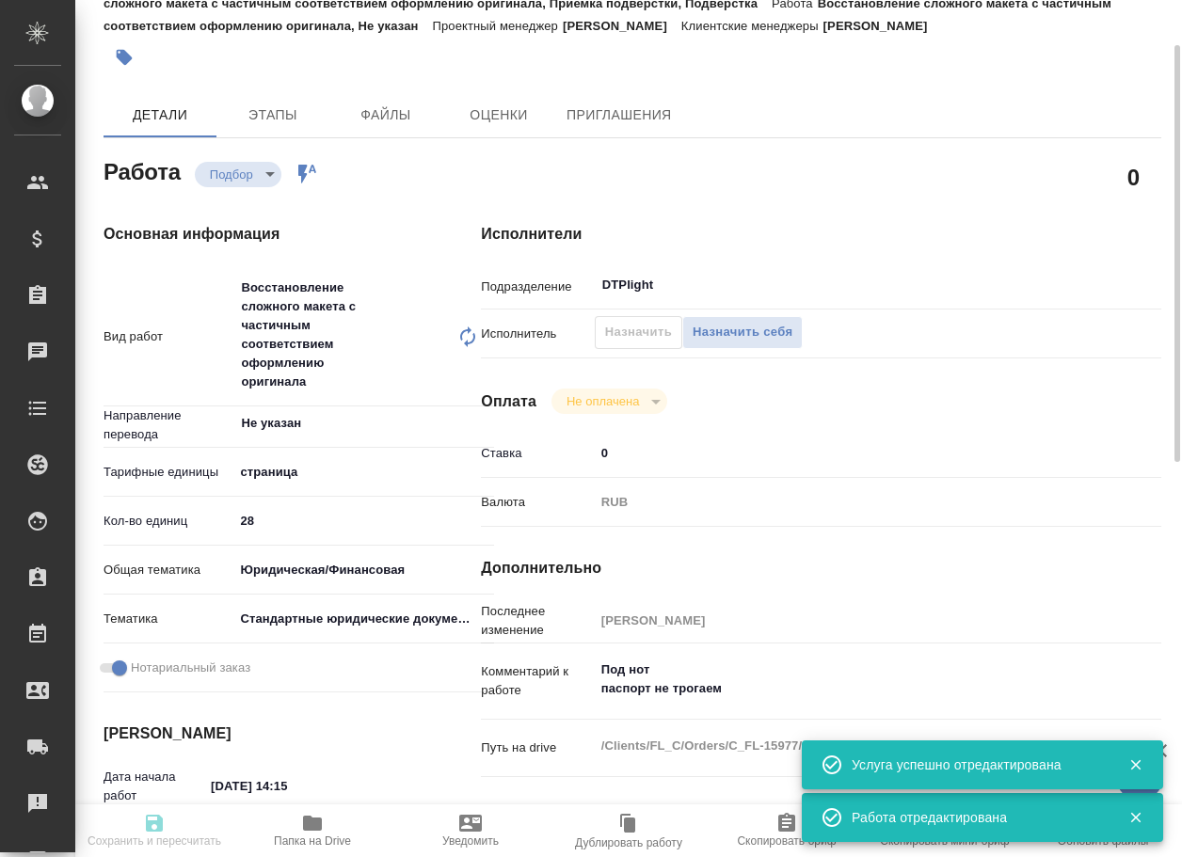
type textarea "x"
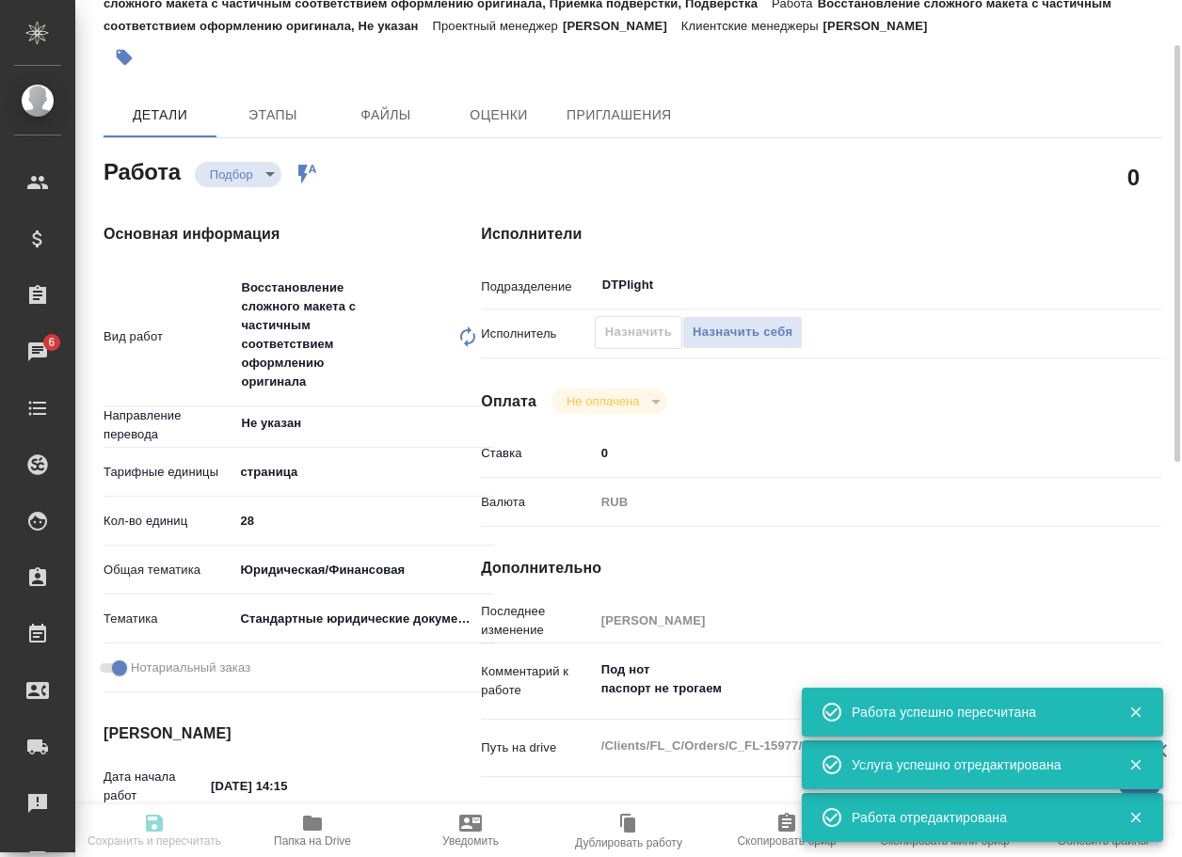
type input "recruiting"
type textarea "Восстановление сложного макета с частичным соответствием оформлению оригинала"
type textarea "x"
type input "Не указан"
type input "5a8b1489cc6b4906c91bfdb2"
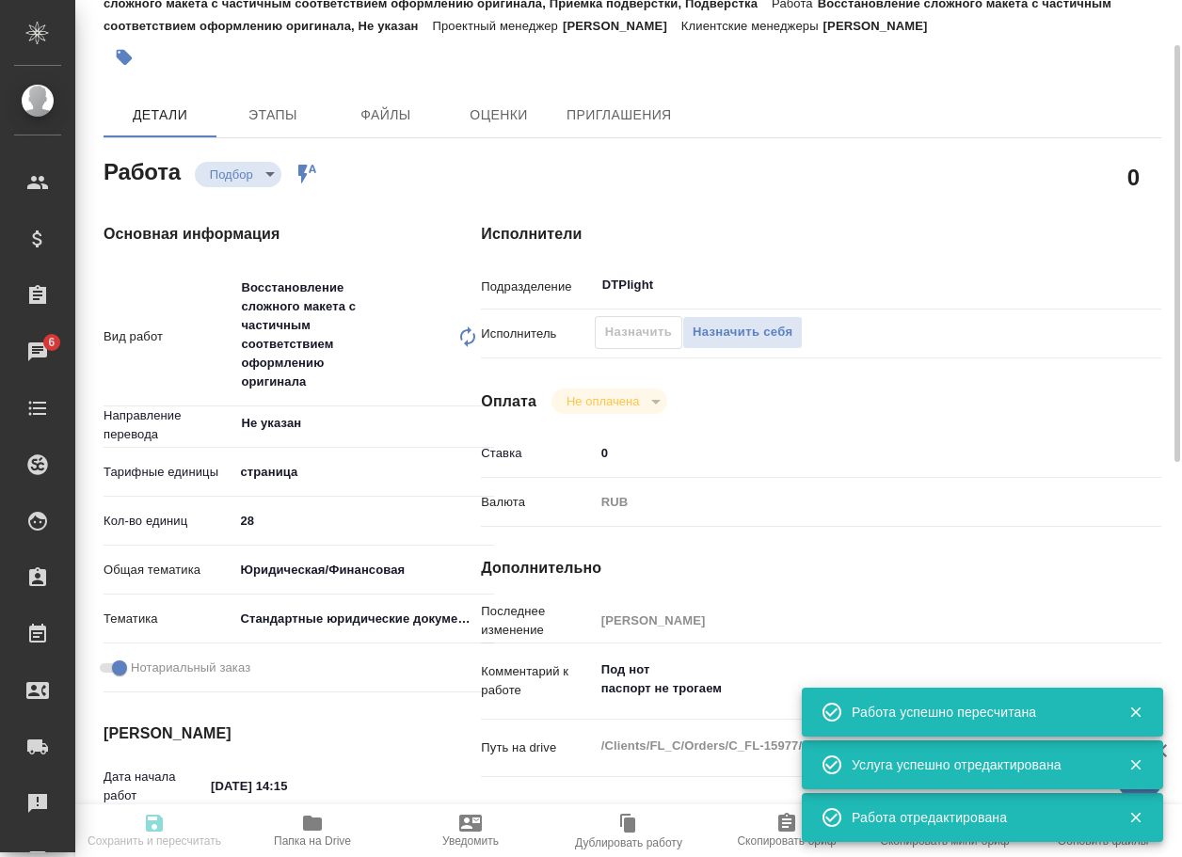
type input "28"
type input "yr-fn"
type input "5f647205b73bc97568ca66bf"
checkbox input "true"
type input "10.10.2025 14:15"
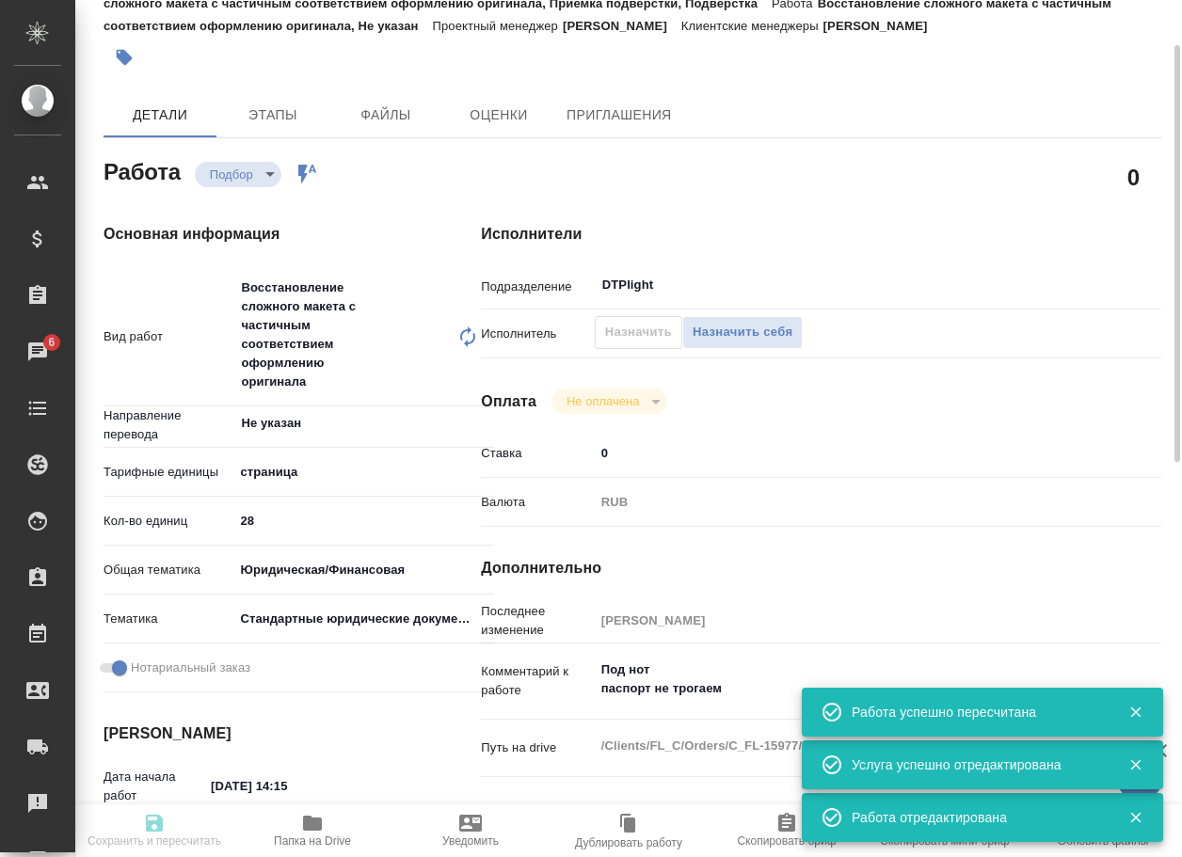
type input "11.10.2025 16:00"
type input "[DATE] 19:00"
type input "DTPlight"
type input "notPayed"
type input "0"
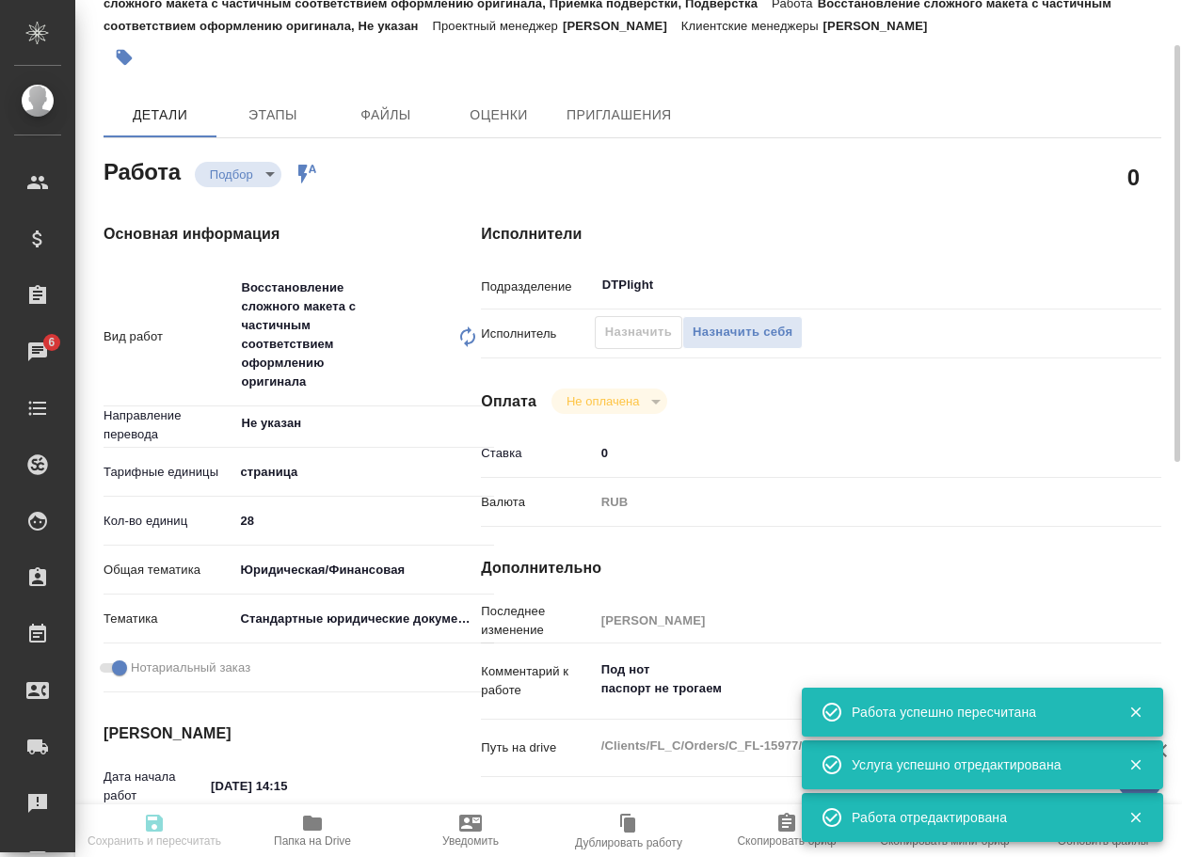
type input "RUB"
type input "[PERSON_NAME]"
type textarea "Под нот паспорт не трогаем"
type textarea "x"
type textarea "/Clients/FL_C/Orders/C_FL-15977/DTP/C_FL-15977-WK-022"
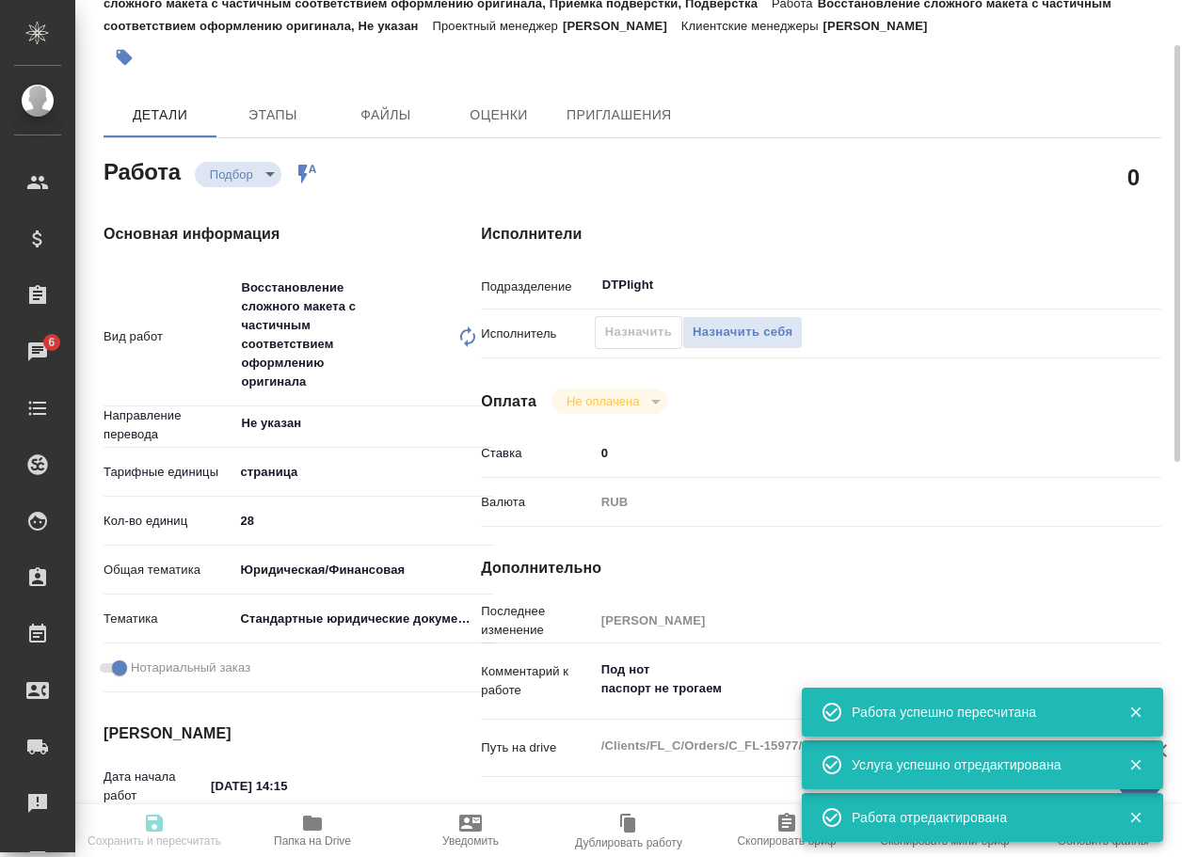
type textarea "x"
type input "C_FL-15977"
type input "Восстановление сложного макета с частичным соответствием оформлению оригинала"
type input "Приемка разверстки, Восстановление сложного макета с частичным соответствием оф…"
type input "[PERSON_NAME]"
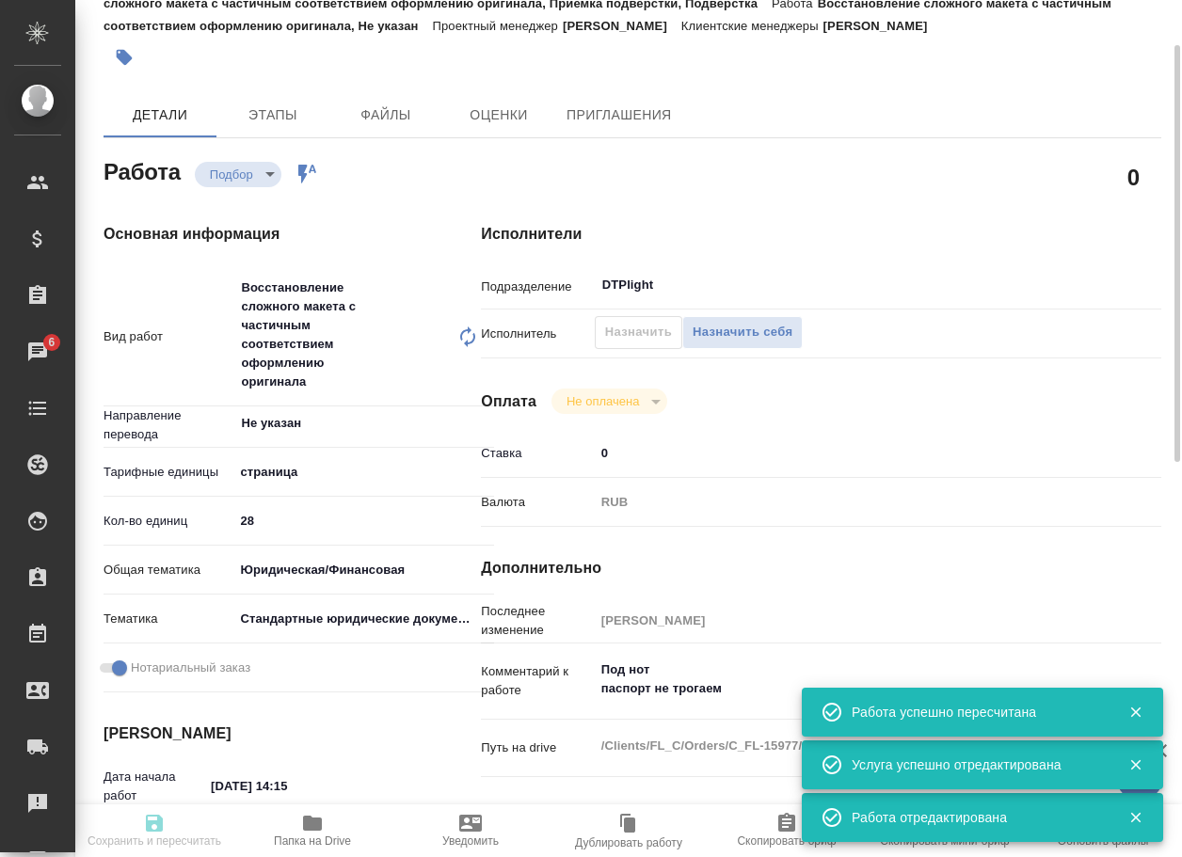
type input "[PERSON_NAME]"
type input "/Clients/FL_C/Orders/C_FL-15977"
type textarea "x"
type textarea "нот в папке доперевод лежат документы, которые уже переводили, там же лежит наш…"
type textarea "x"
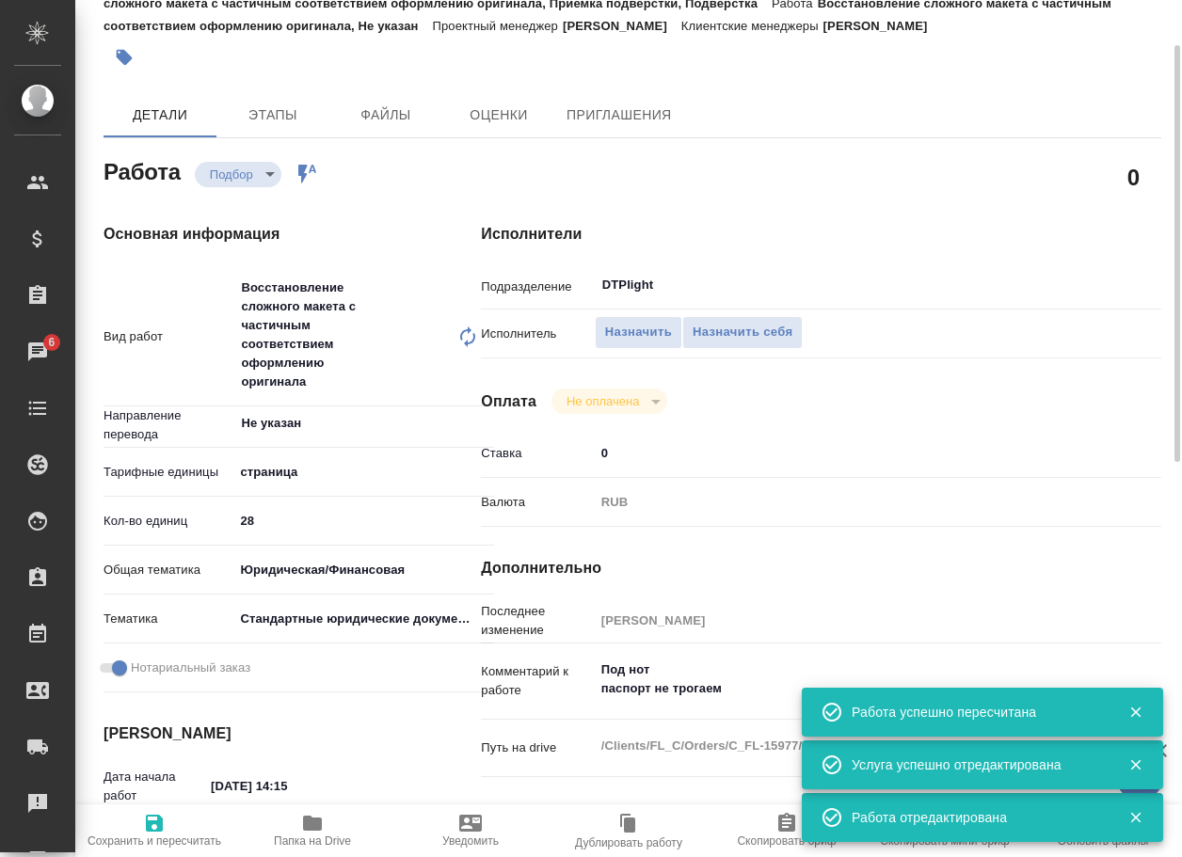
type textarea "x"
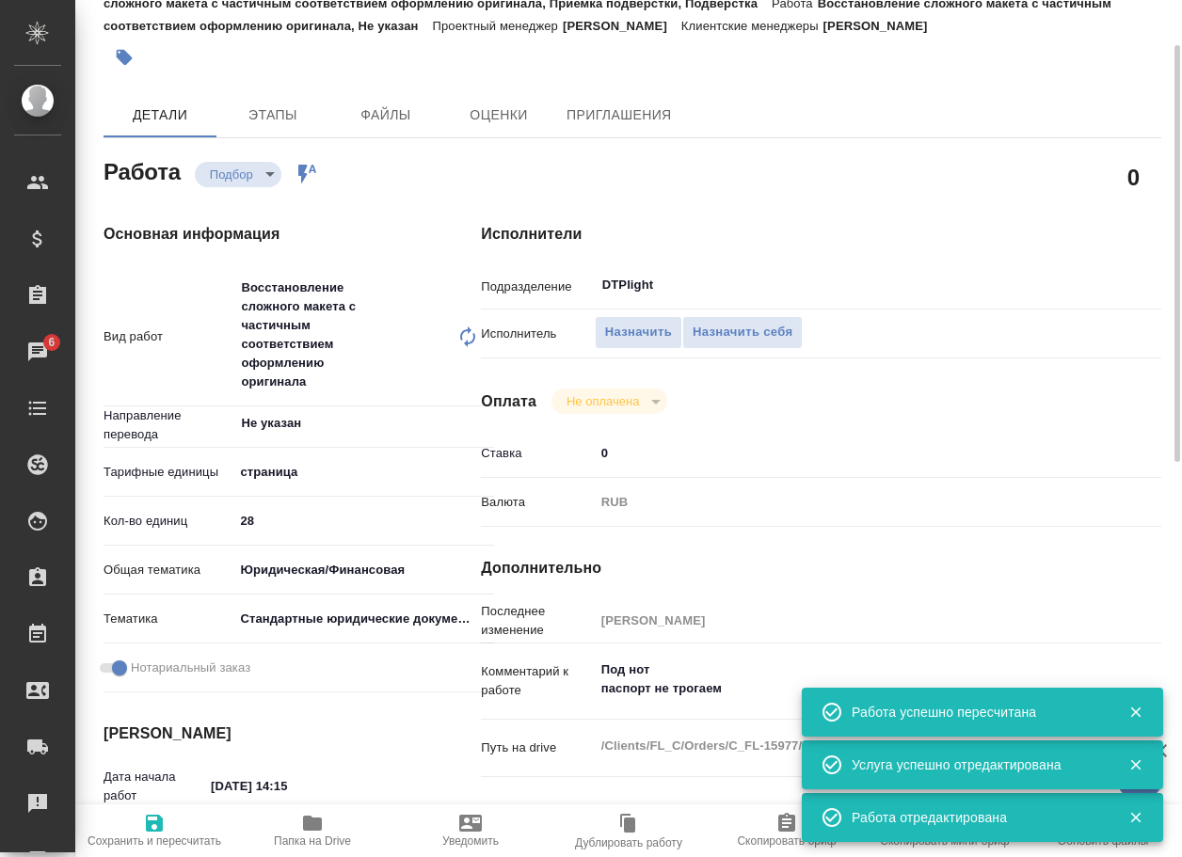
type textarea "x"
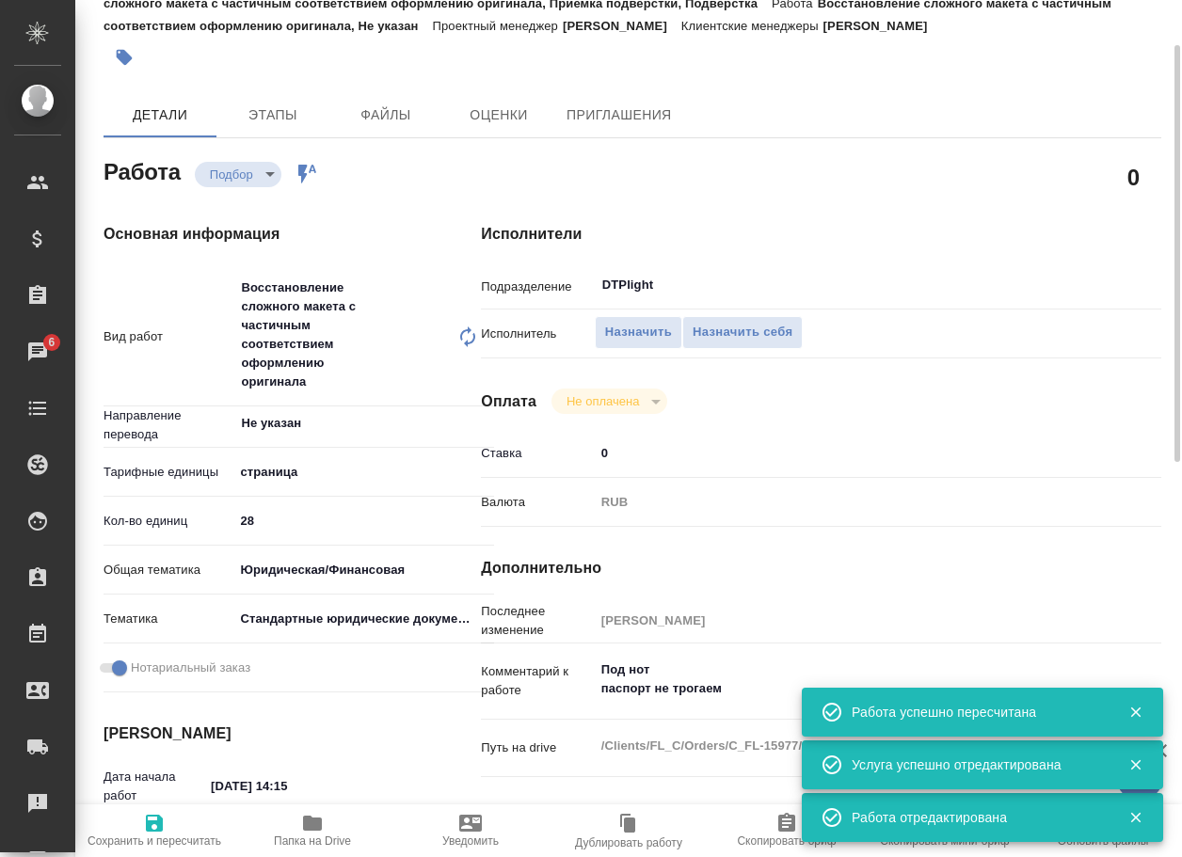
type textarea "x"
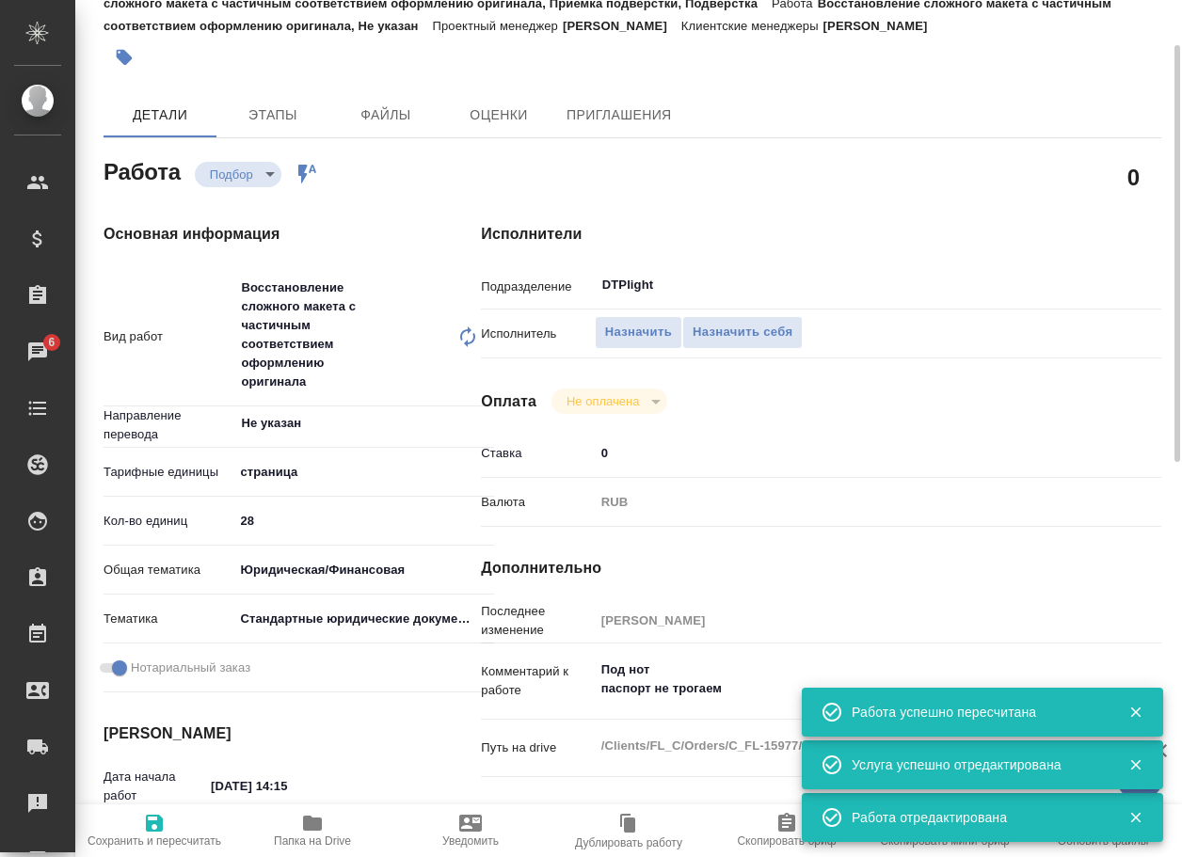
type textarea "x"
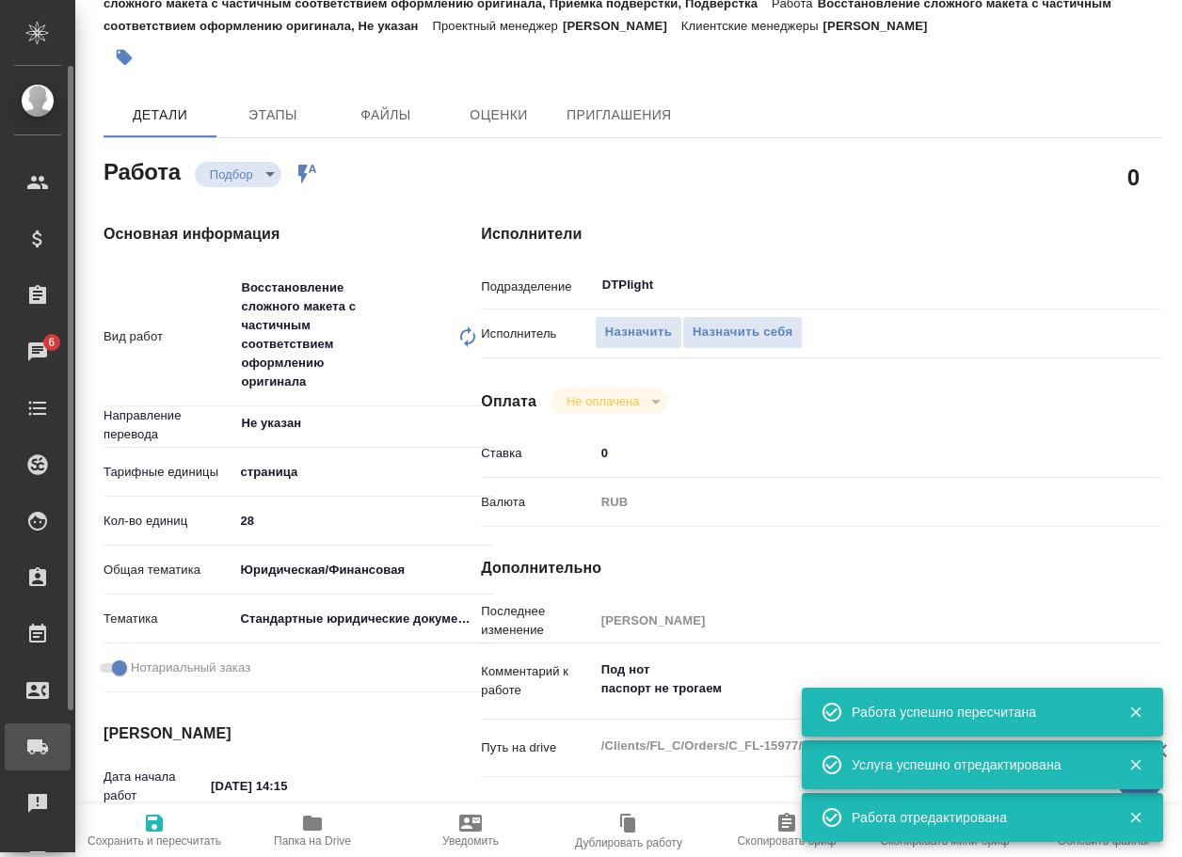
type textarea "x"
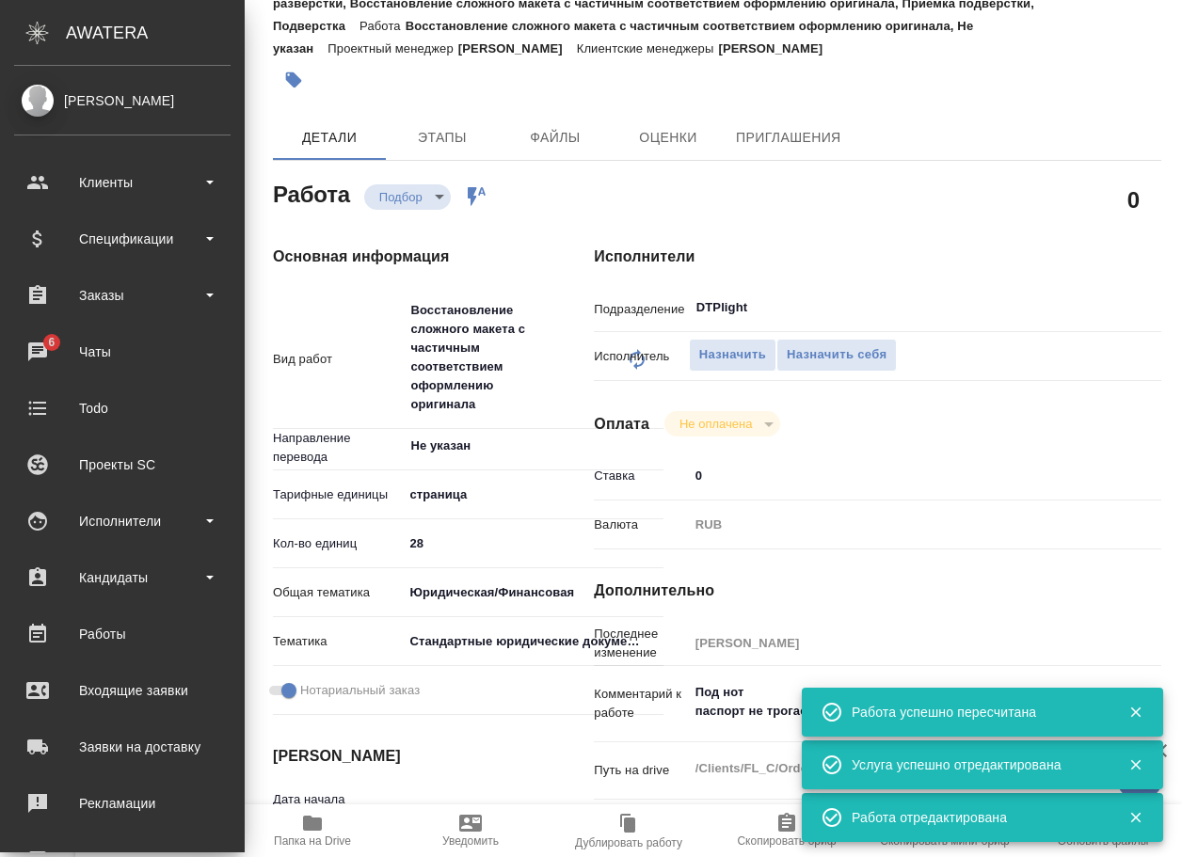
type textarea "x"
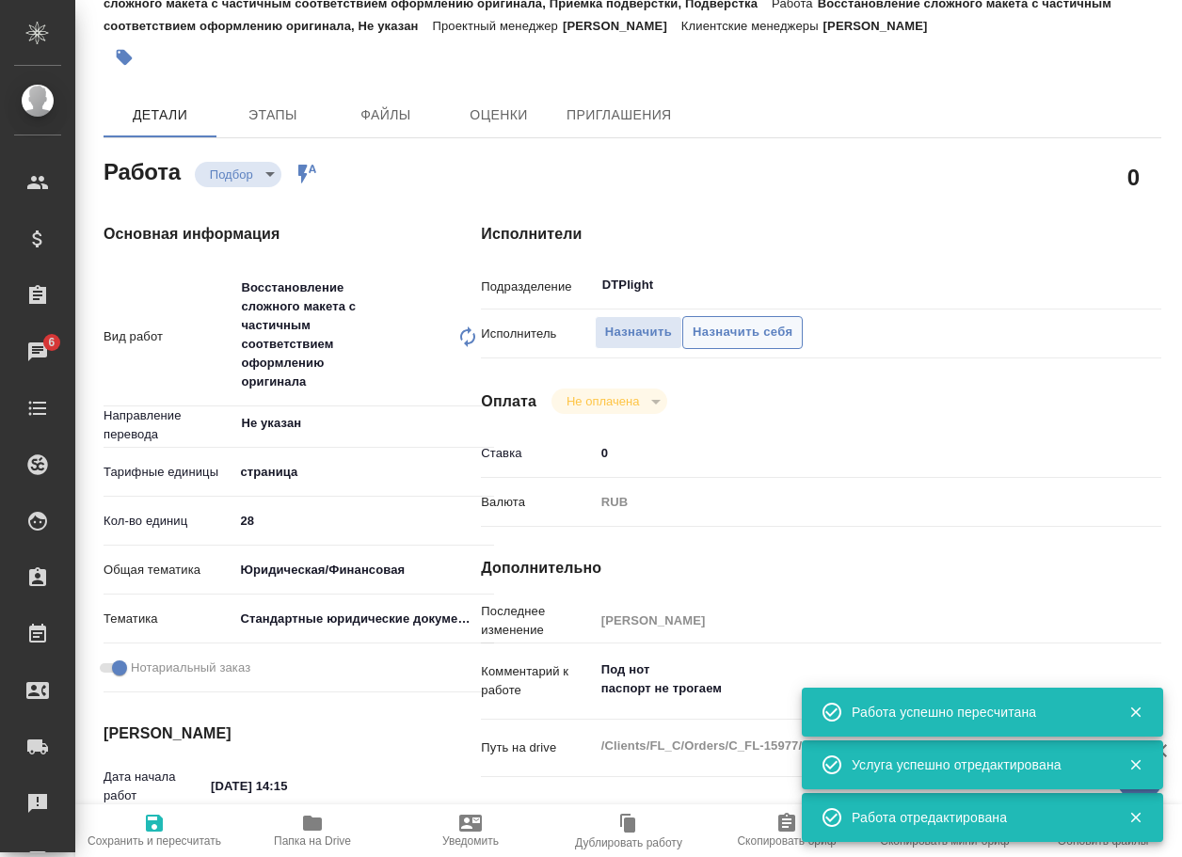
type textarea "x"
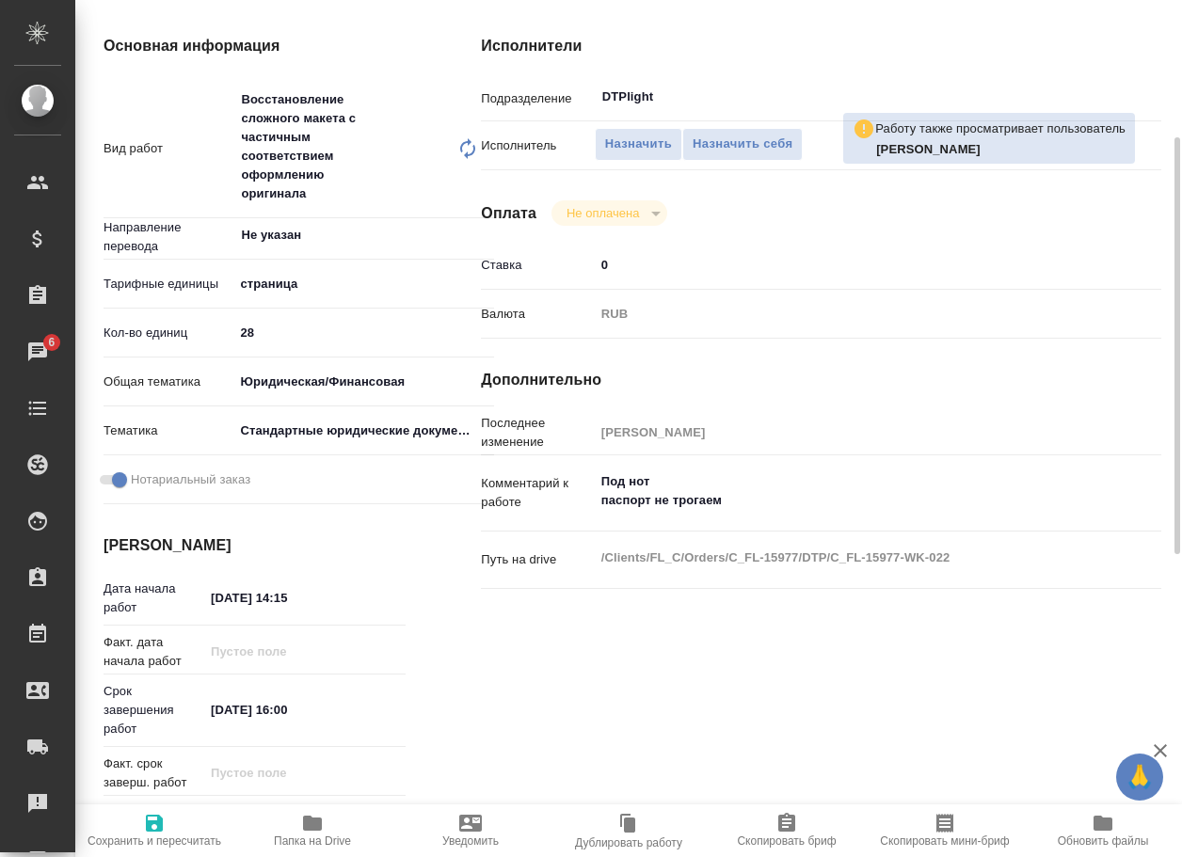
scroll to position [376, 0]
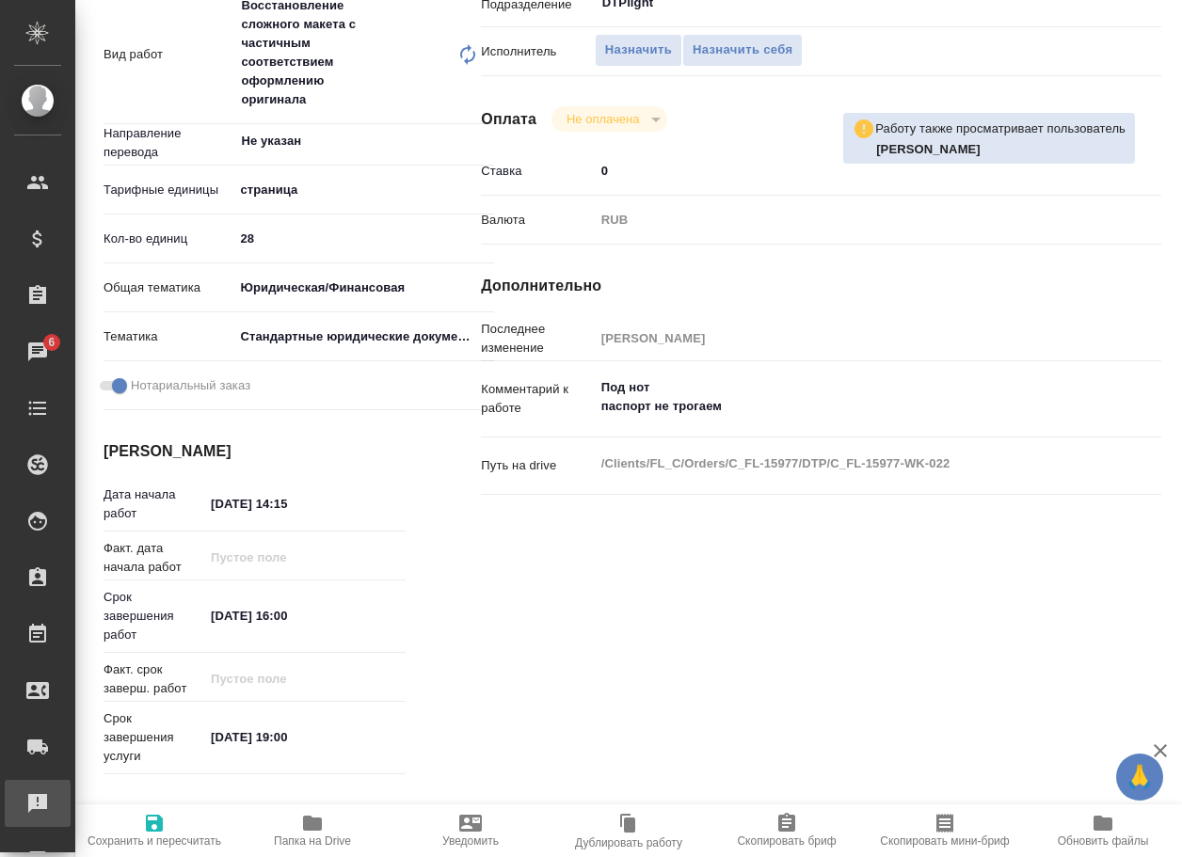
type textarea "x"
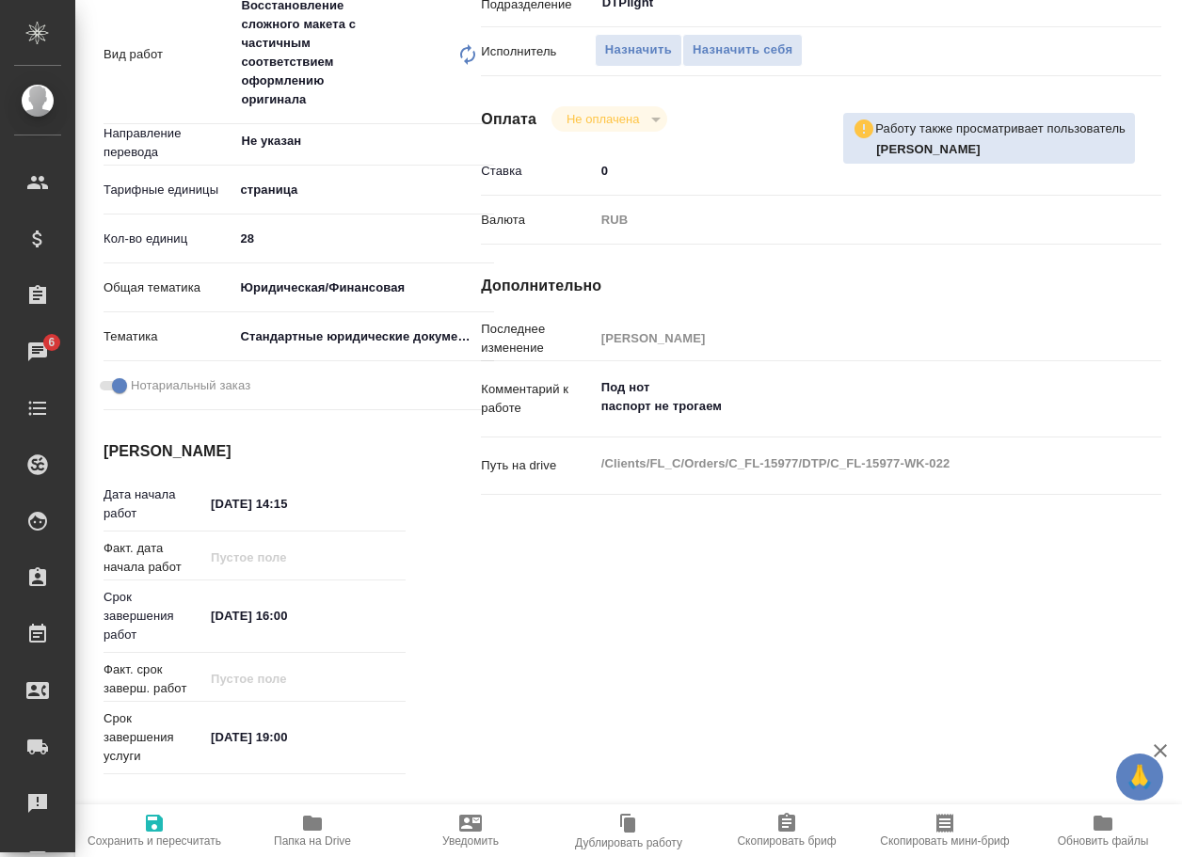
type textarea "x"
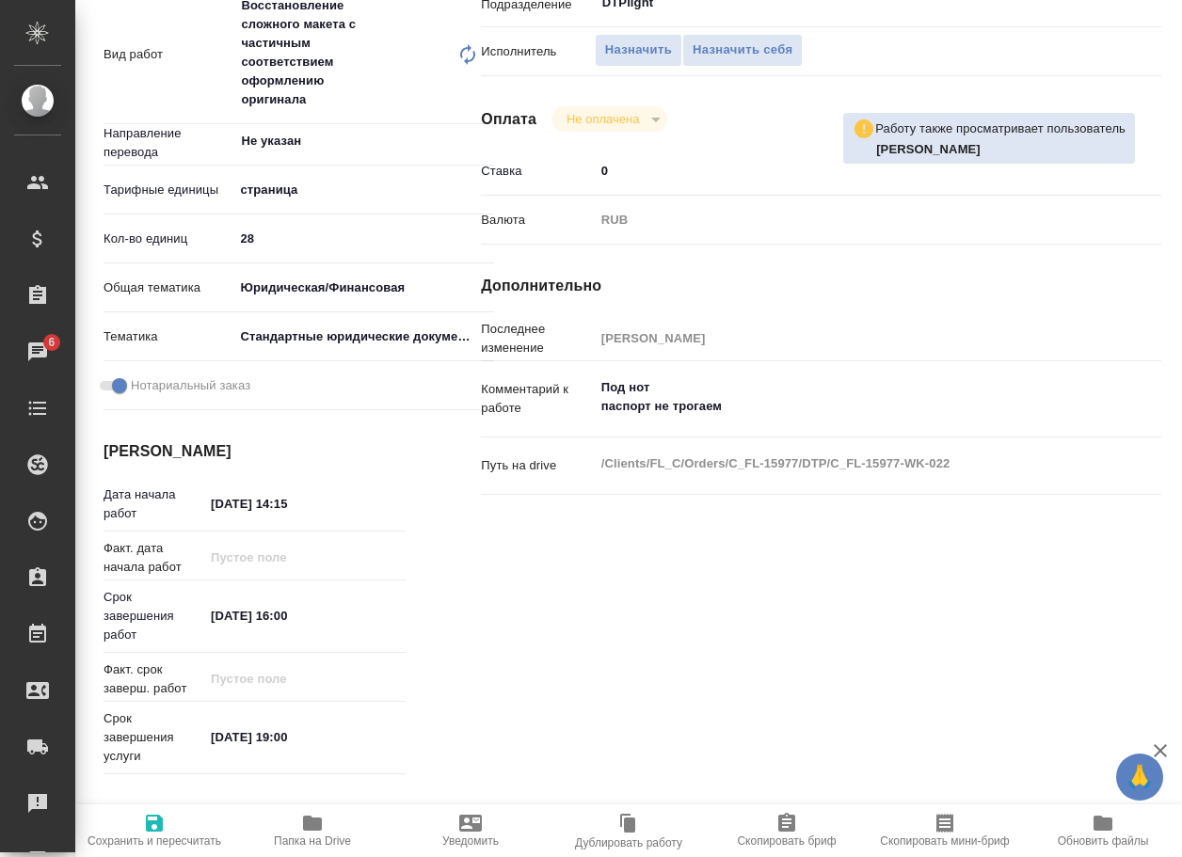
type textarea "x"
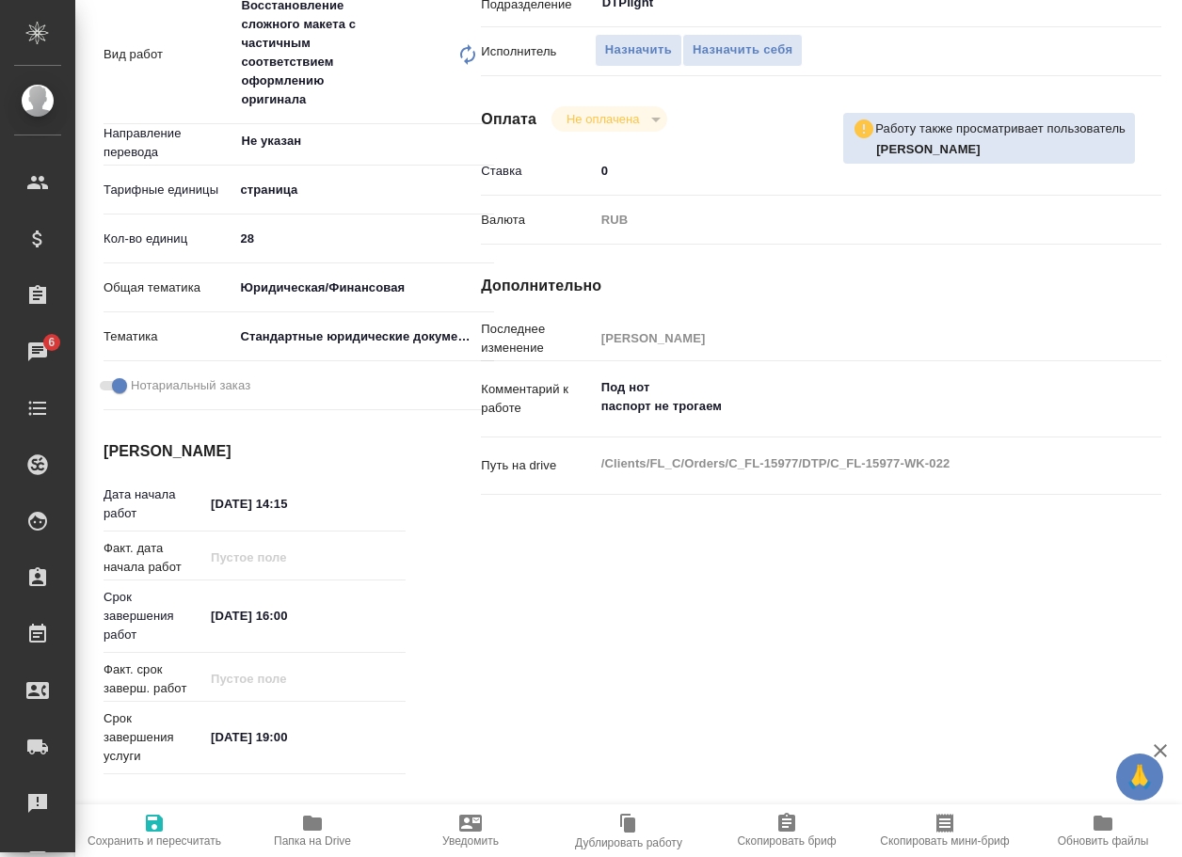
type textarea "x"
click at [767, 410] on textarea "Под нот паспорт не трогаем" at bounding box center [850, 398] width 508 height 51
type textarea "x"
type textarea "Под нот паспорт не трогаем"
type textarea "x"
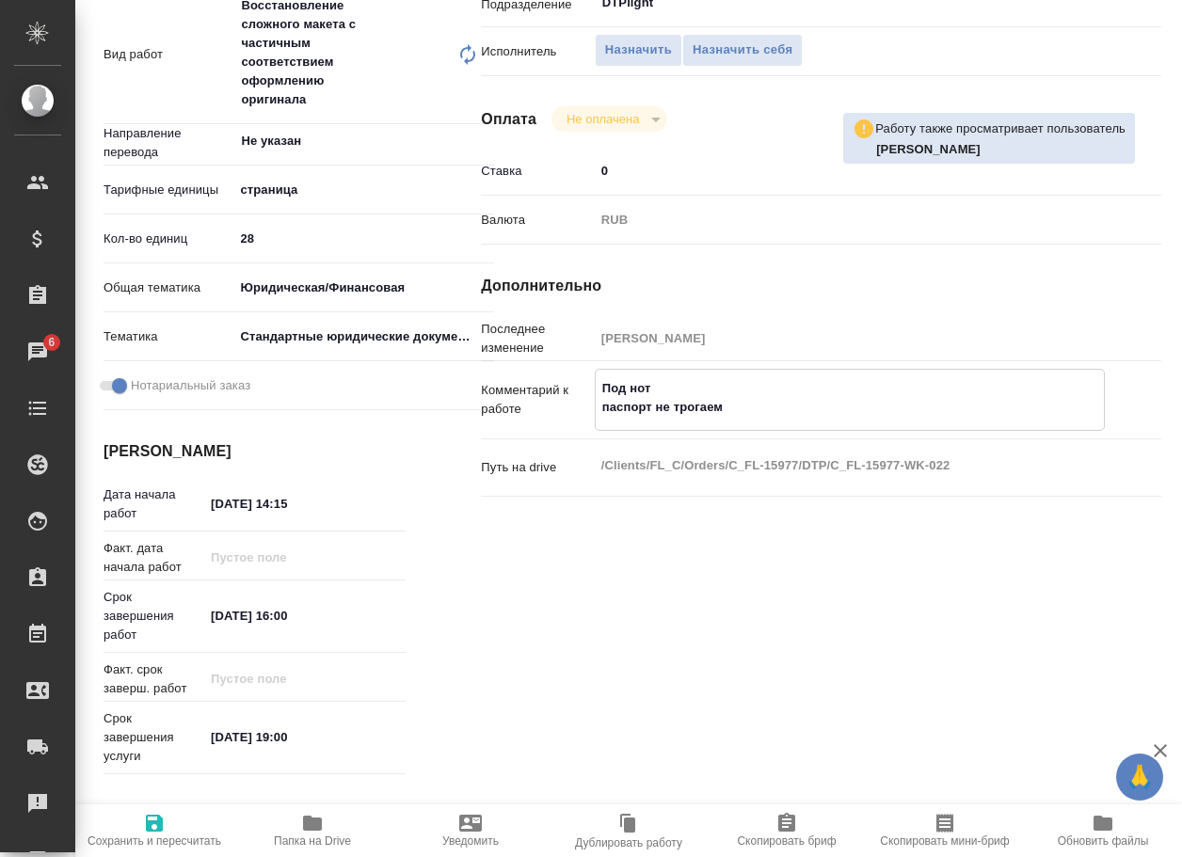
type textarea "x"
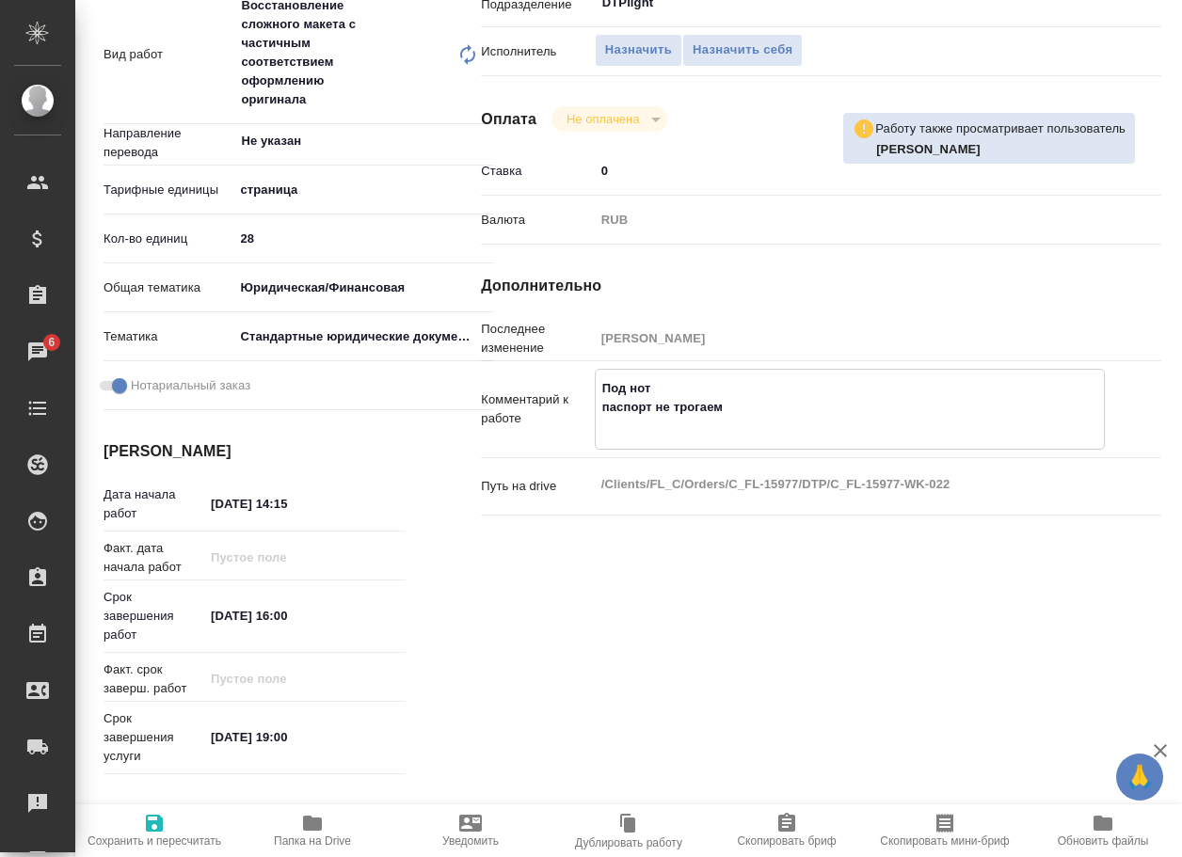
type textarea "x"
type textarea "Под нот паспорт не трогаем"
type textarea "x"
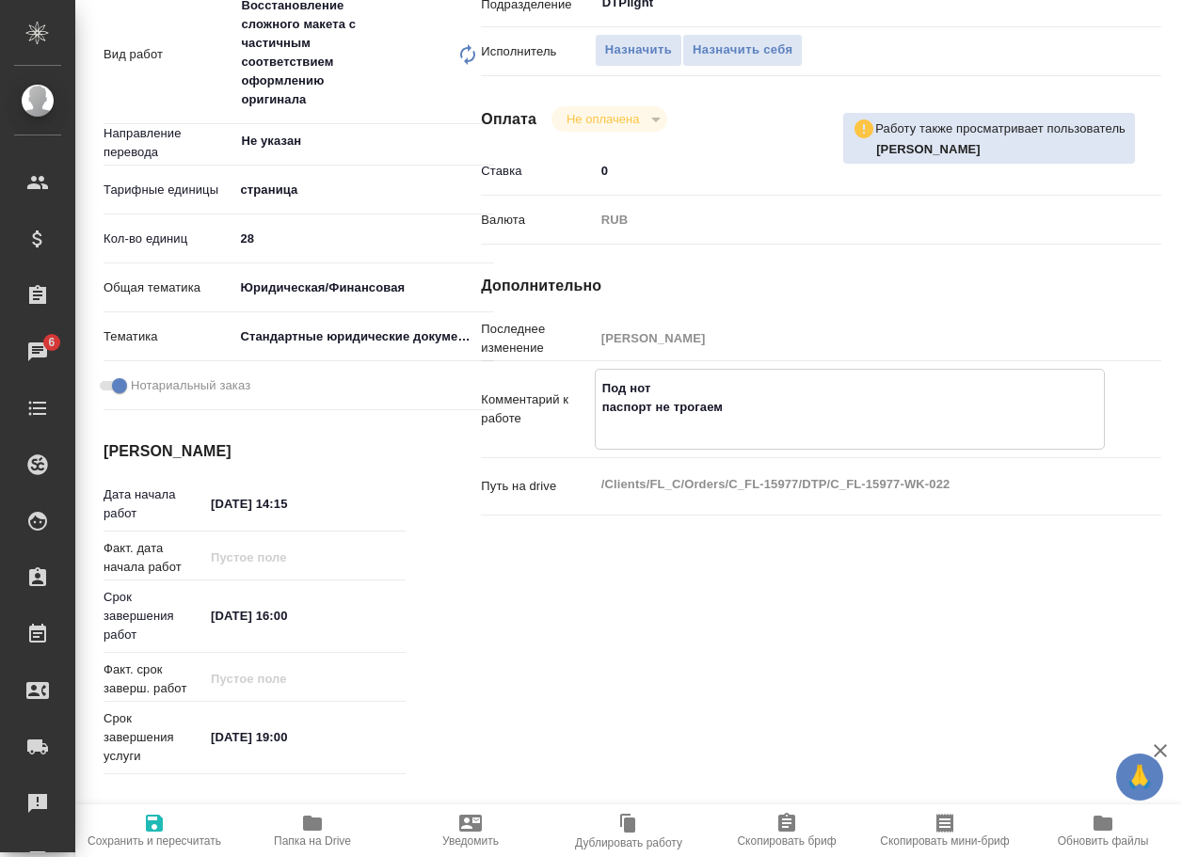
paste textarea "в пдф - надо разверстать только штампы, апостили и т.д. Вставить их в ворды (в …"
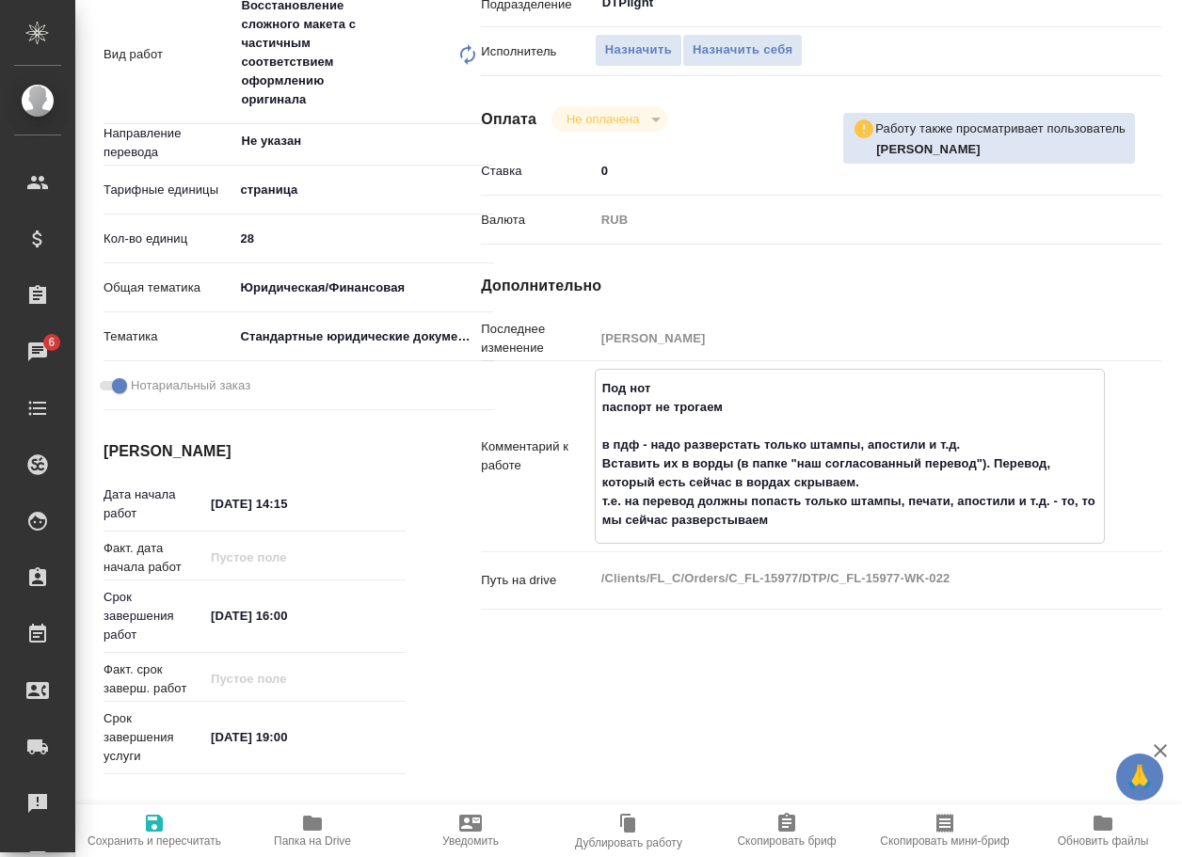
click at [167, 813] on span "Сохранить и пересчитать" at bounding box center [154, 830] width 135 height 36
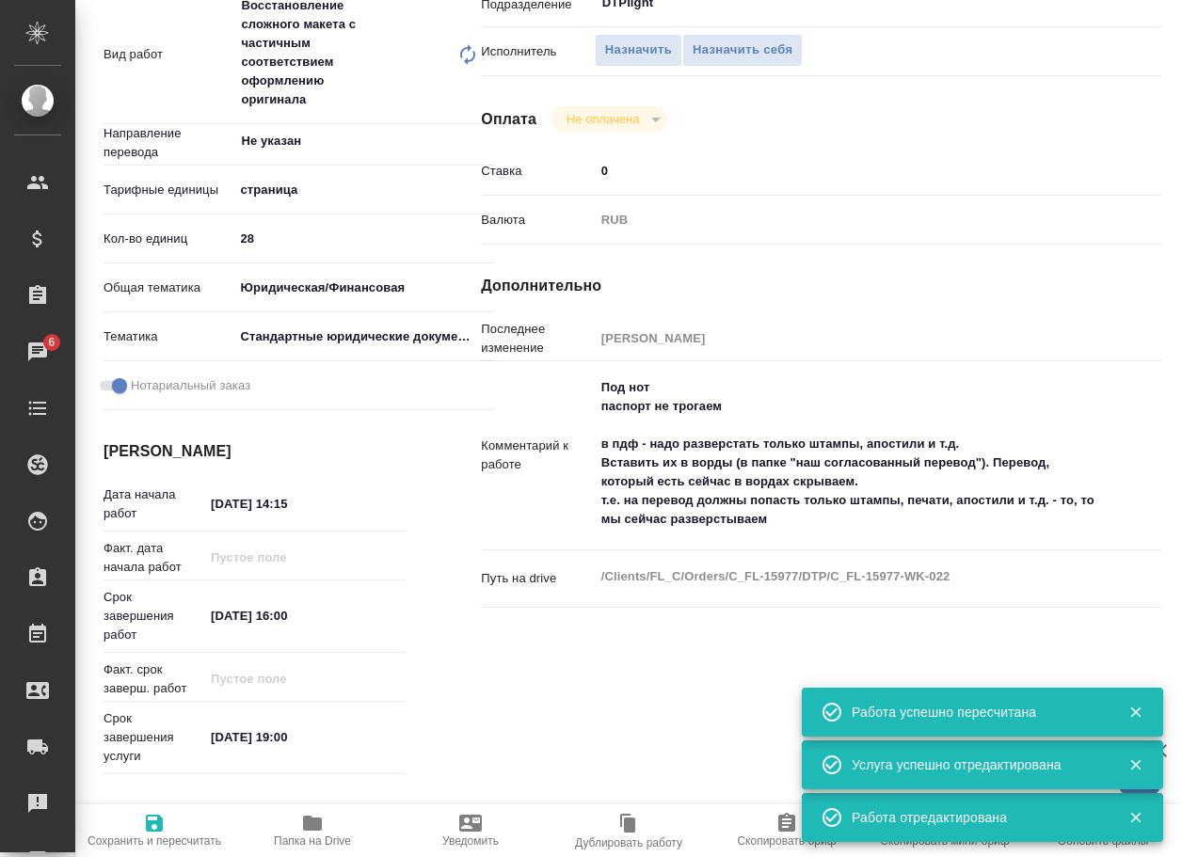
click at [155, 824] on icon "button" at bounding box center [154, 823] width 17 height 17
